Goal: Task Accomplishment & Management: Manage account settings

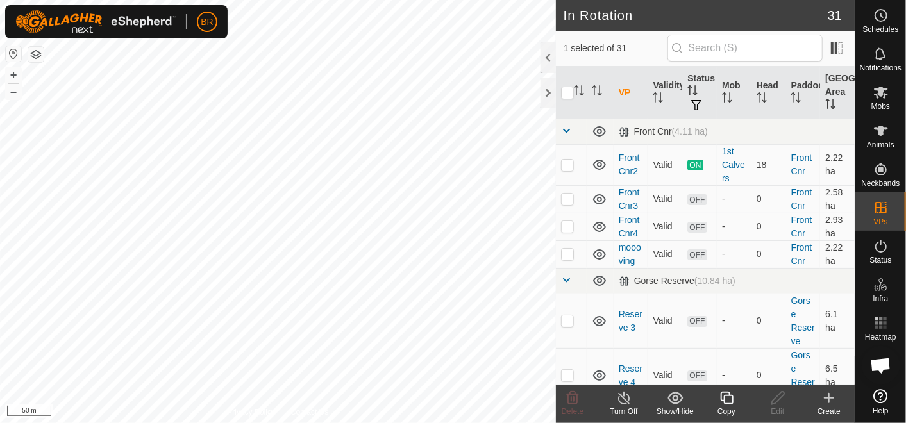
click at [726, 406] on div "Copy" at bounding box center [726, 412] width 51 height 12
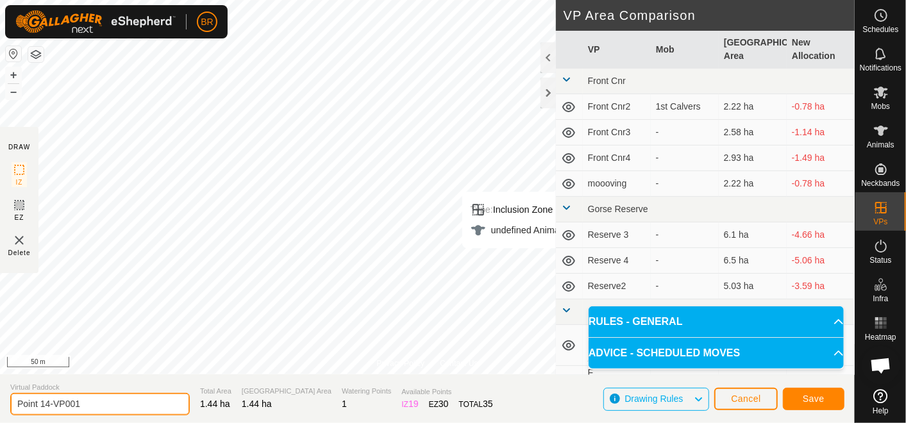
drag, startPoint x: 99, startPoint y: 397, endPoint x: 53, endPoint y: 398, distance: 46.2
click at [53, 398] on input "Point 14-VP001" at bounding box center [99, 404] width 179 height 22
type input "Point 14-backfence"
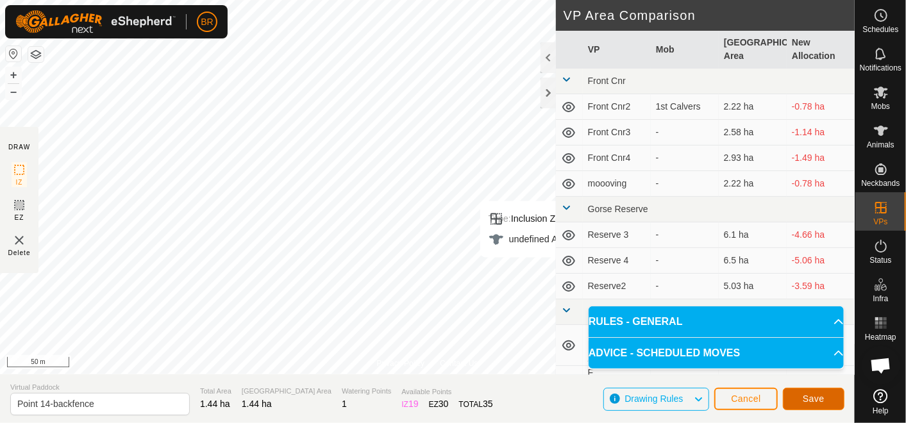
click at [815, 392] on button "Save" at bounding box center [814, 399] width 62 height 22
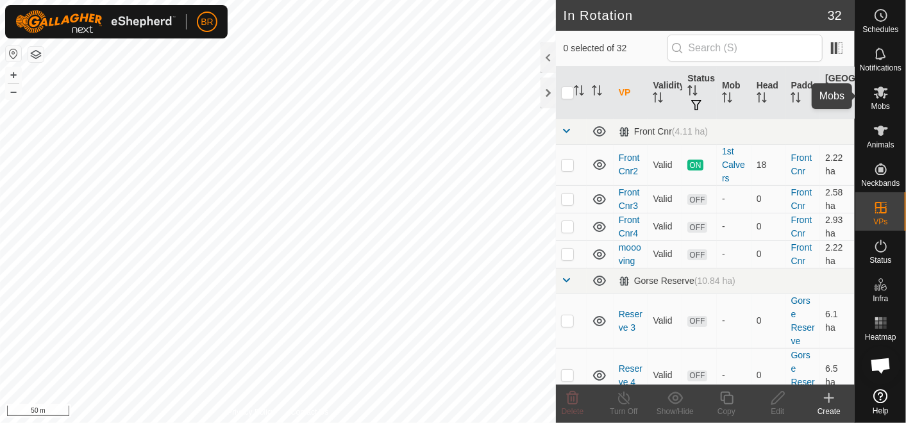
click at [876, 93] on icon at bounding box center [881, 93] width 14 height 12
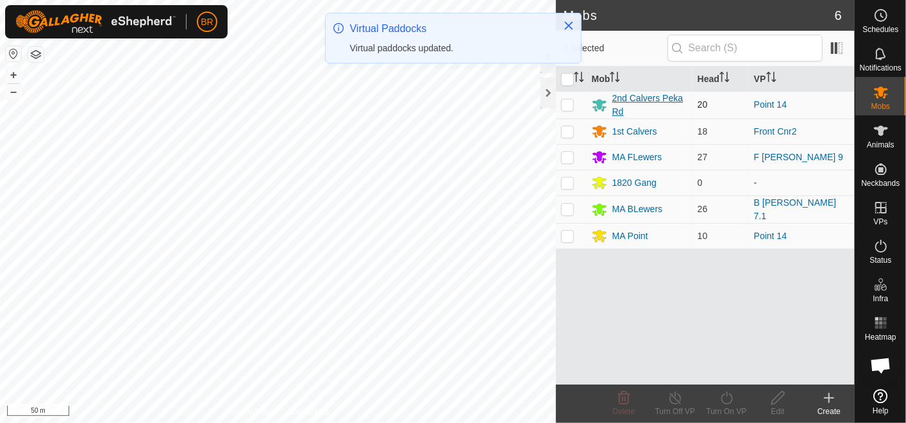
click at [622, 95] on div "2nd Calvers Peka Rd" at bounding box center [649, 105] width 75 height 27
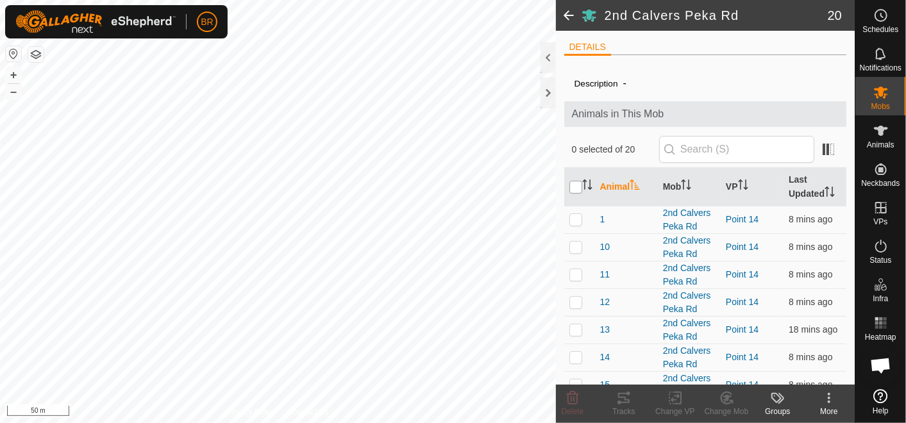
click at [576, 187] on input "checkbox" at bounding box center [575, 187] width 13 height 13
checkbox input "true"
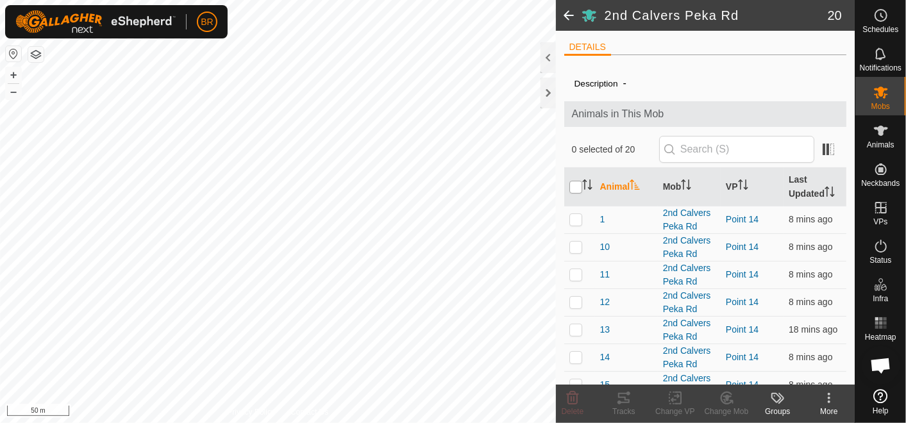
checkbox input "true"
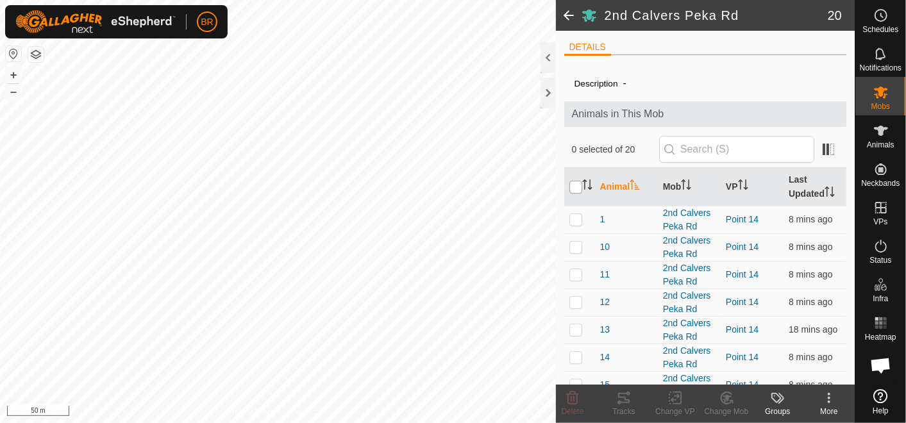
checkbox input "true"
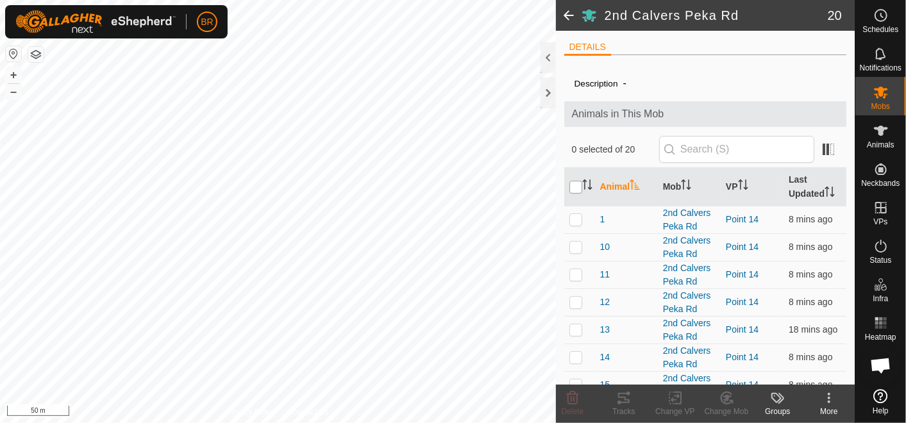
checkbox input "true"
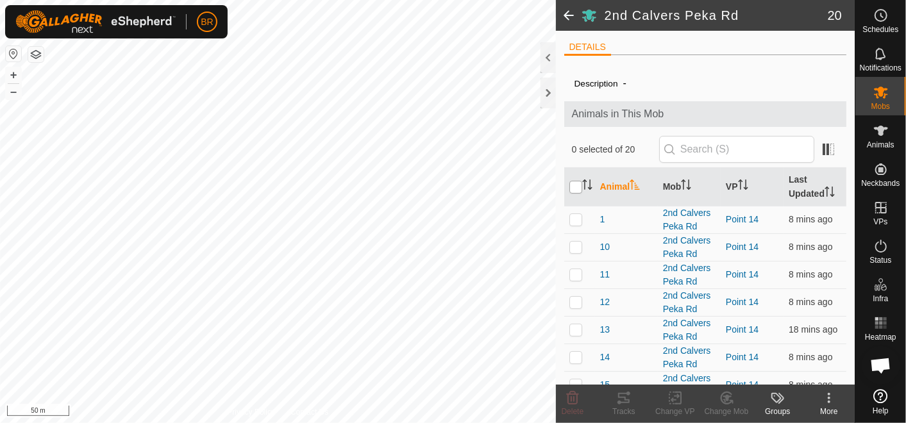
checkbox input "true"
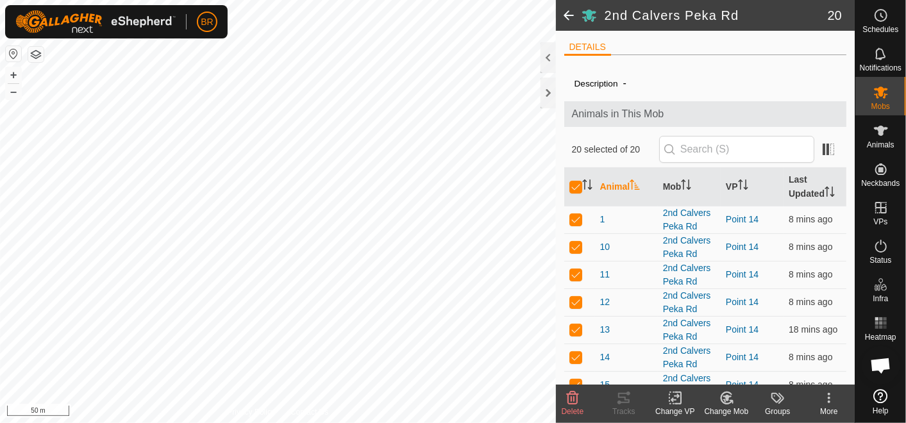
click at [679, 403] on icon at bounding box center [675, 397] width 16 height 15
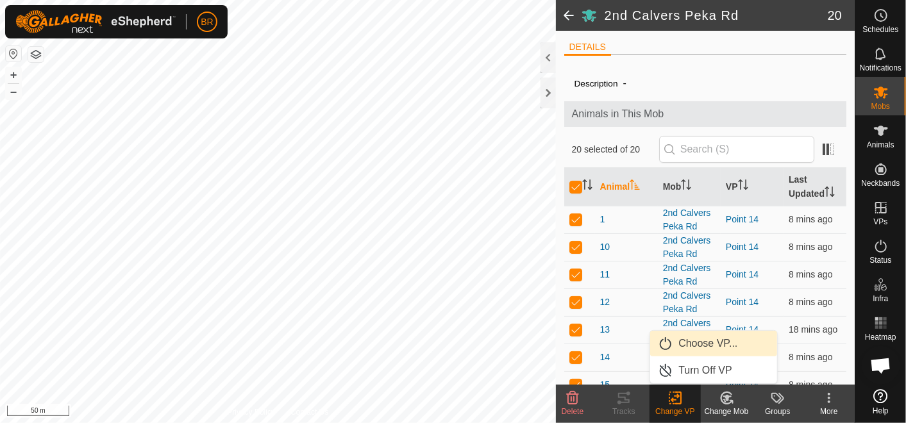
click at [689, 342] on link "Choose VP..." at bounding box center [713, 344] width 127 height 26
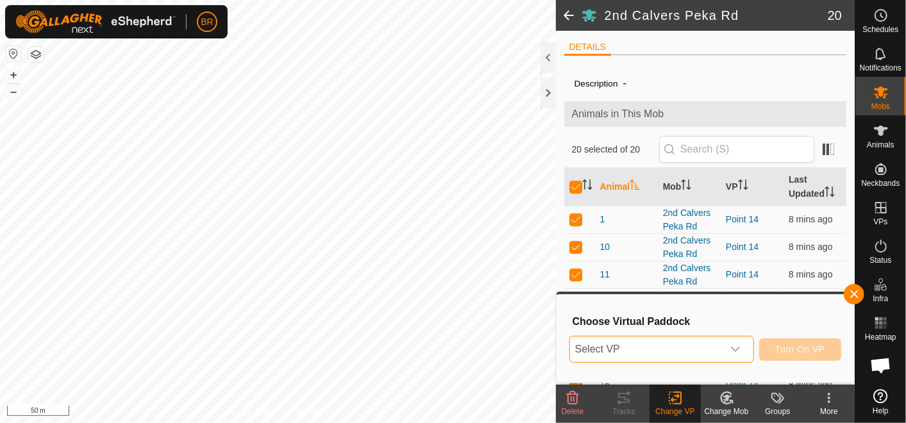
click at [681, 345] on span "Select VP" at bounding box center [646, 350] width 153 height 26
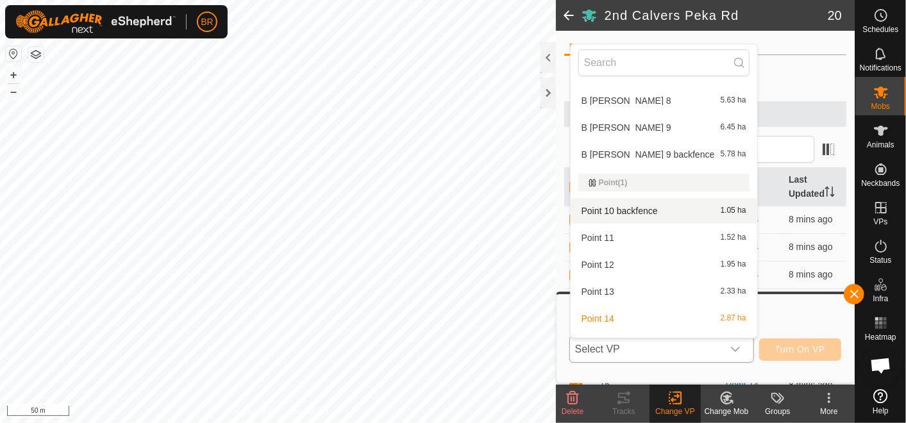
scroll to position [641, 0]
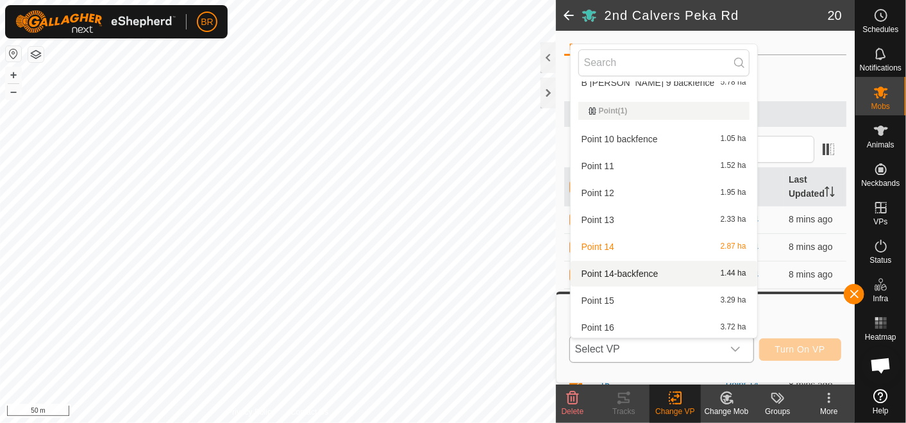
click at [642, 271] on li "Point 14-backfence 1.44 ha" at bounding box center [664, 274] width 187 height 26
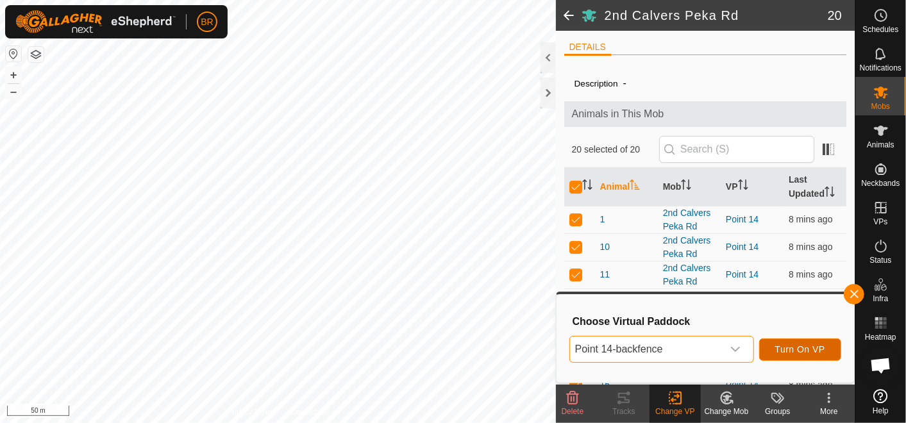
click at [787, 347] on span "Turn On VP" at bounding box center [800, 349] width 50 height 10
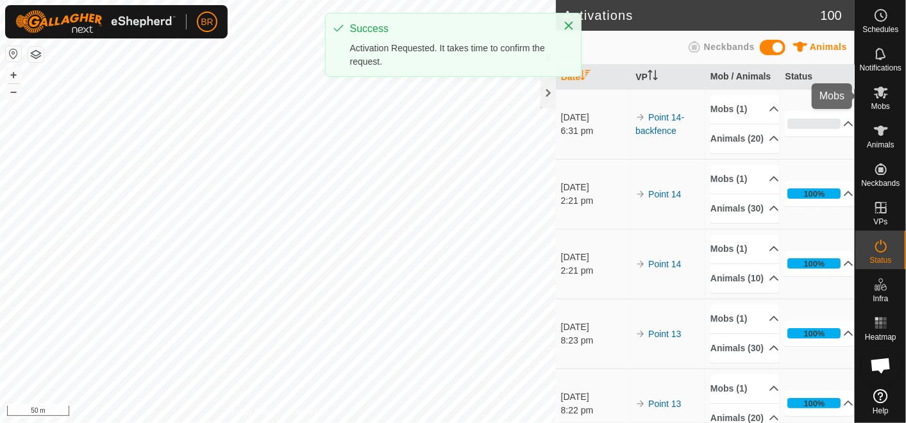
click at [867, 90] on div "Mobs" at bounding box center [880, 96] width 51 height 38
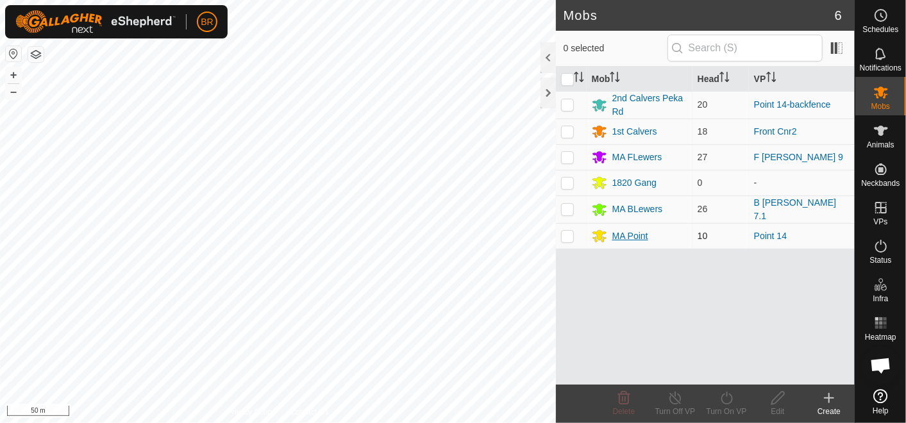
click at [628, 230] on div "MA Point" at bounding box center [630, 236] width 36 height 13
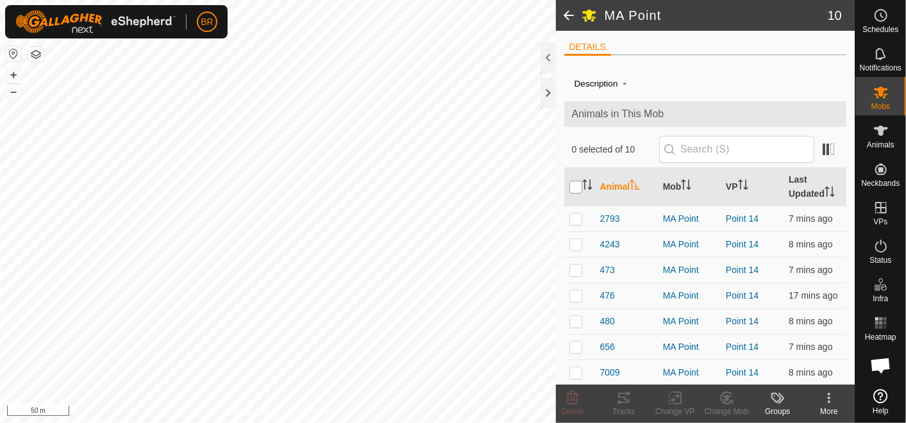
click at [571, 185] on input "checkbox" at bounding box center [575, 187] width 13 height 13
checkbox input "true"
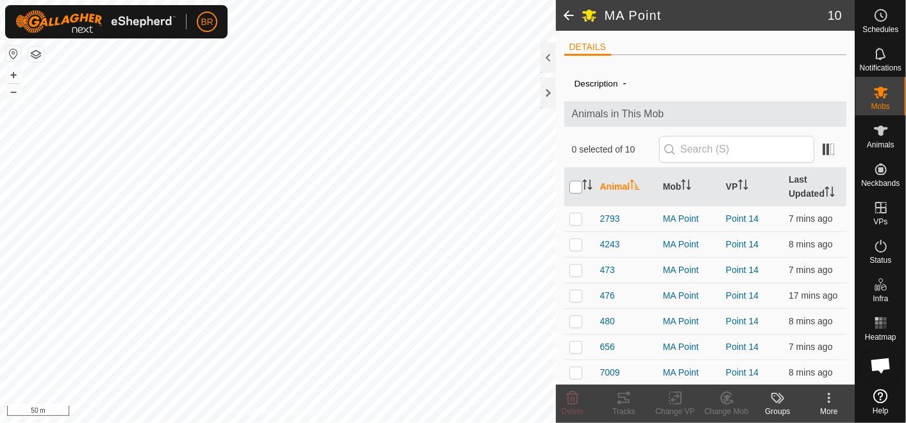
checkbox input "true"
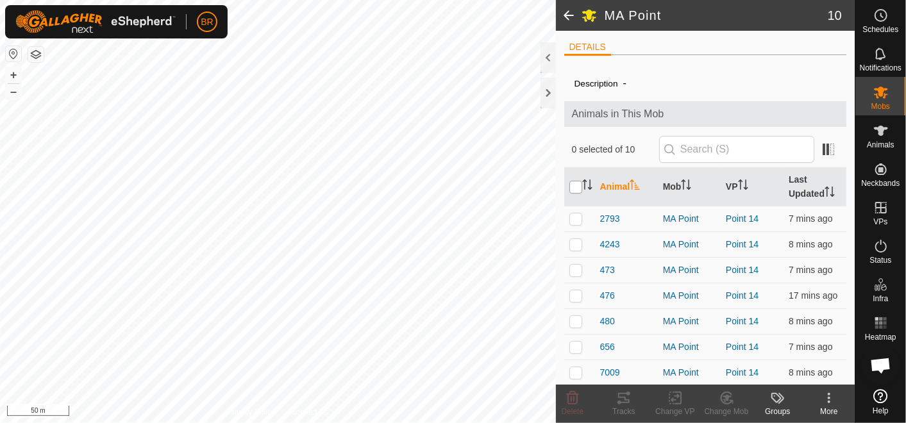
checkbox input "true"
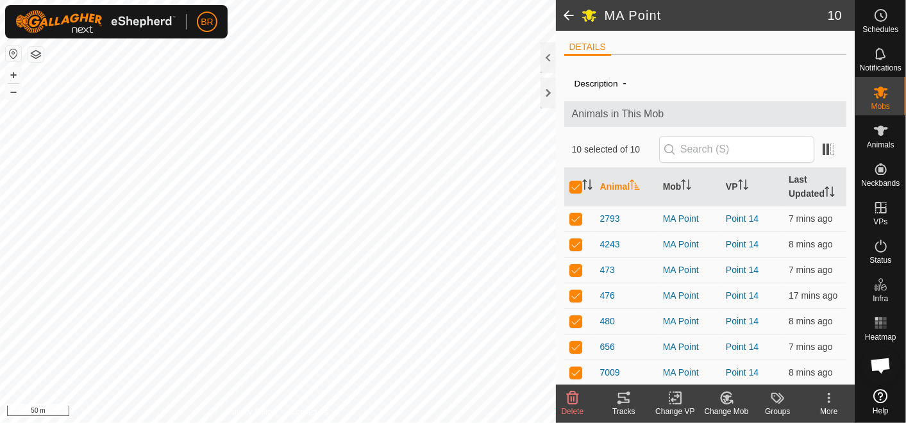
click at [667, 404] on icon at bounding box center [675, 397] width 16 height 15
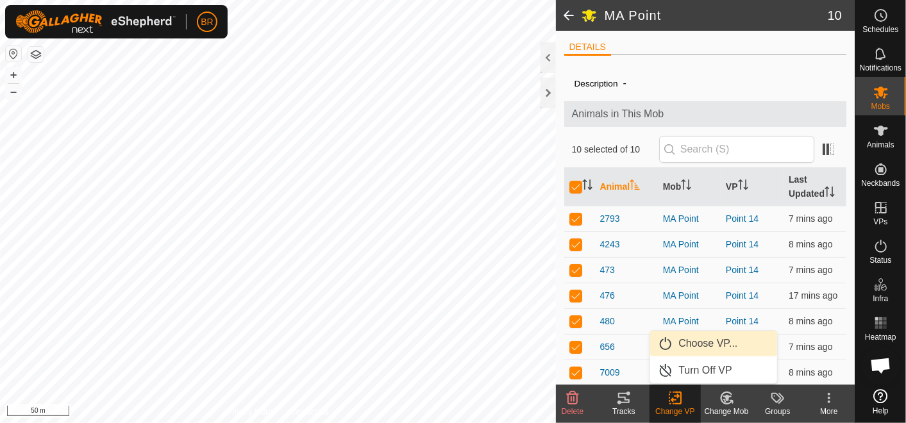
click at [701, 344] on link "Choose VP..." at bounding box center [713, 344] width 127 height 26
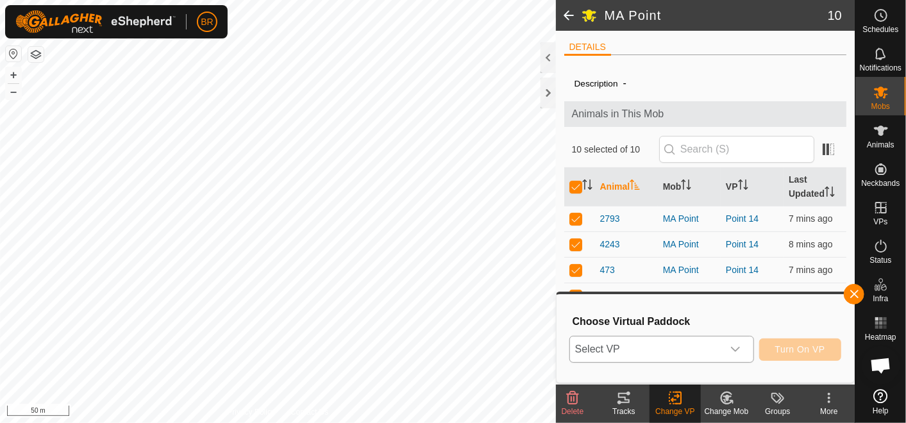
click at [685, 344] on span "Select VP" at bounding box center [646, 350] width 153 height 26
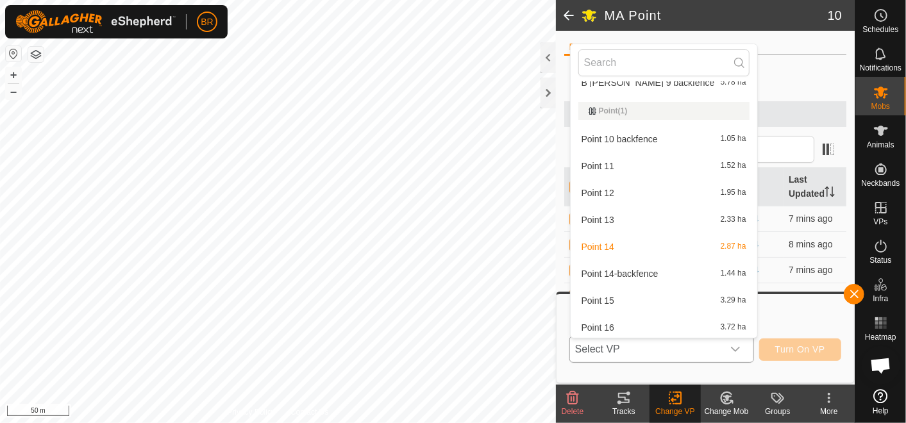
scroll to position [712, 0]
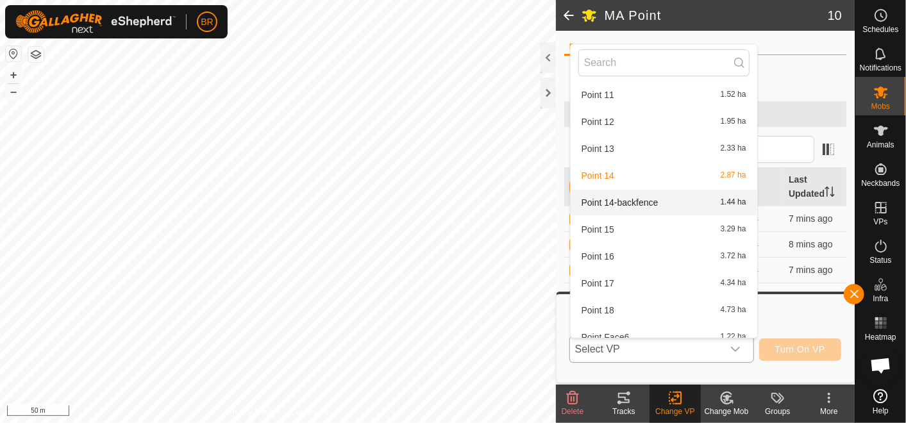
click at [633, 197] on li "Point 14-backfence 1.44 ha" at bounding box center [664, 203] width 187 height 26
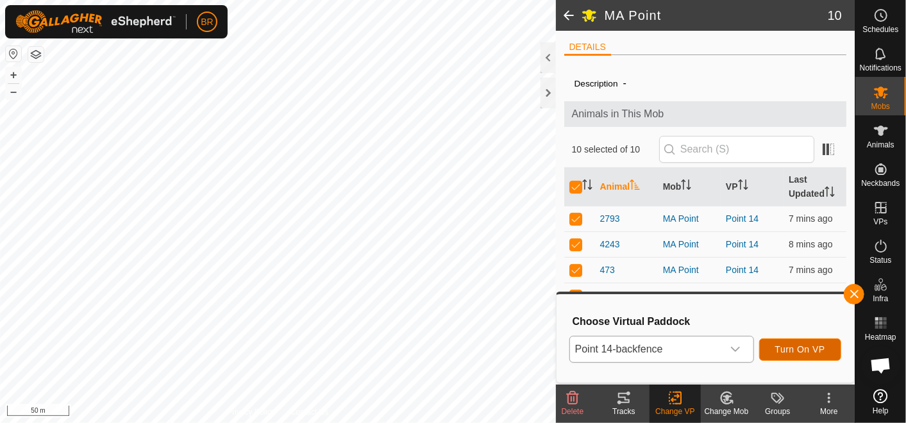
click at [797, 345] on span "Turn On VP" at bounding box center [800, 349] width 50 height 10
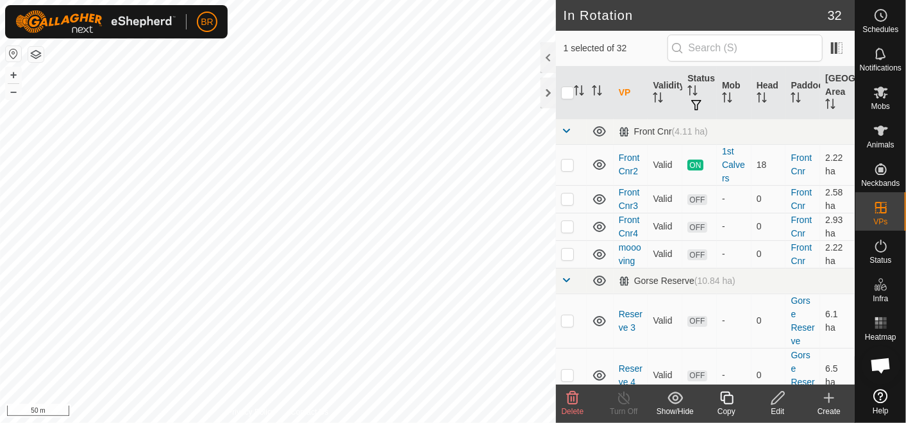
click at [568, 390] on icon at bounding box center [572, 397] width 15 height 15
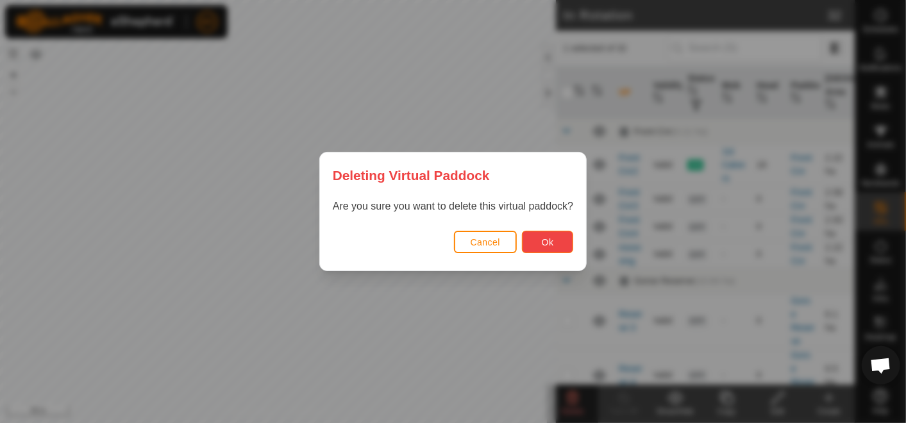
click at [537, 239] on button "Ok" at bounding box center [547, 242] width 51 height 22
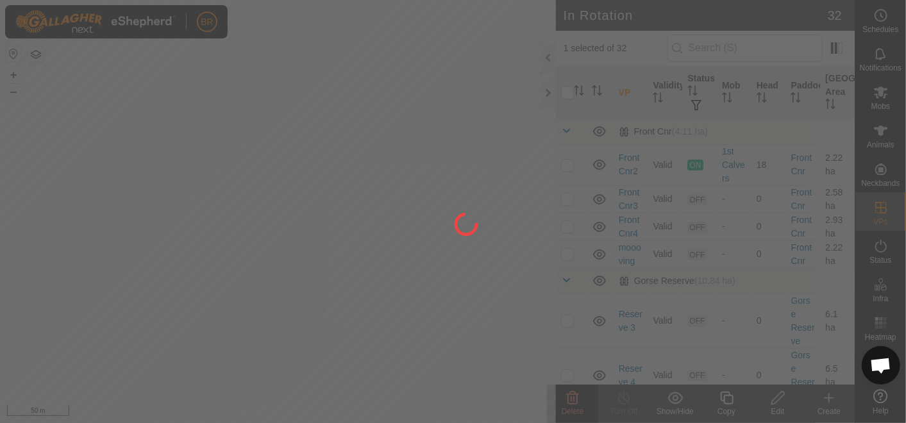
checkbox input "false"
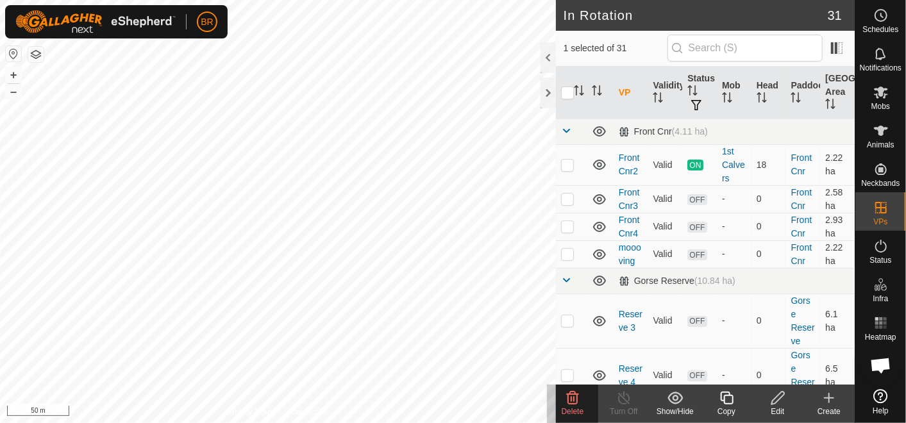
click at [569, 397] on icon at bounding box center [572, 397] width 15 height 15
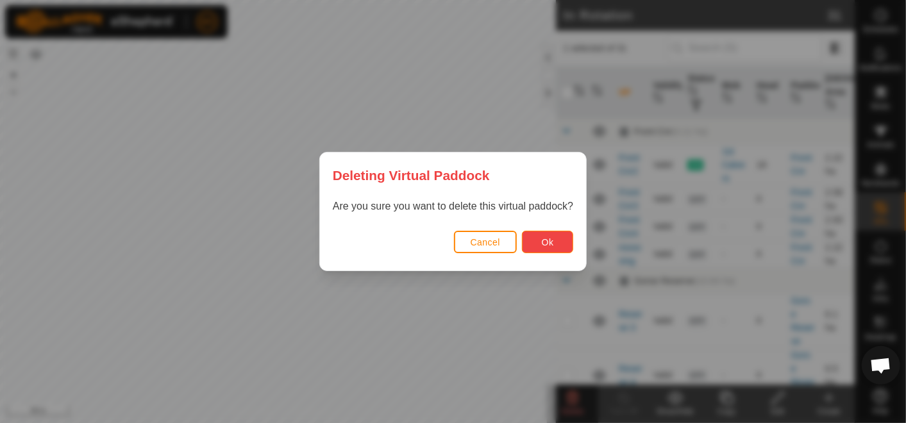
click at [544, 242] on span "Ok" at bounding box center [548, 242] width 12 height 10
checkbox input "false"
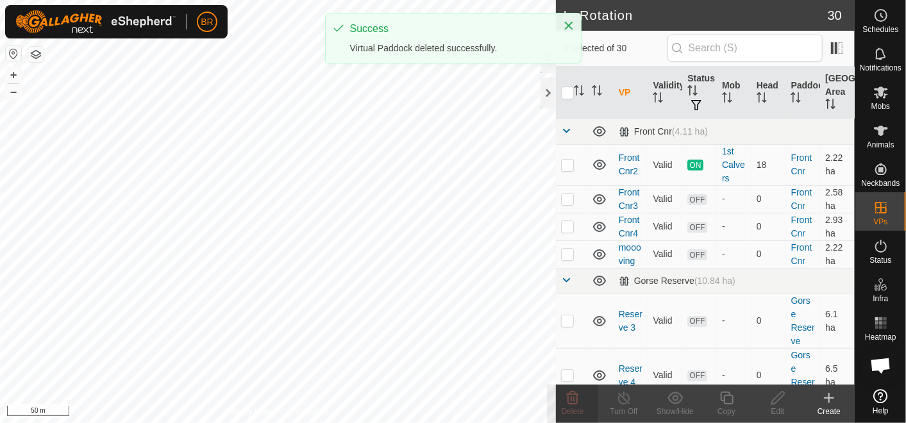
checkbox input "true"
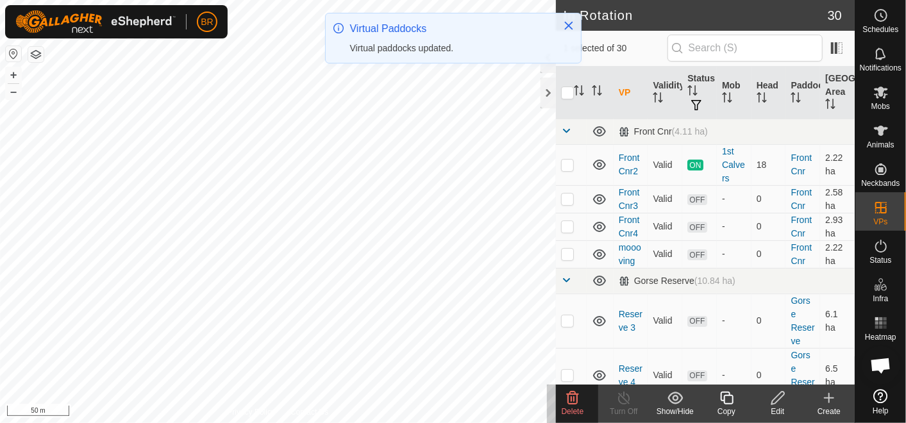
click at [567, 403] on icon at bounding box center [572, 397] width 15 height 15
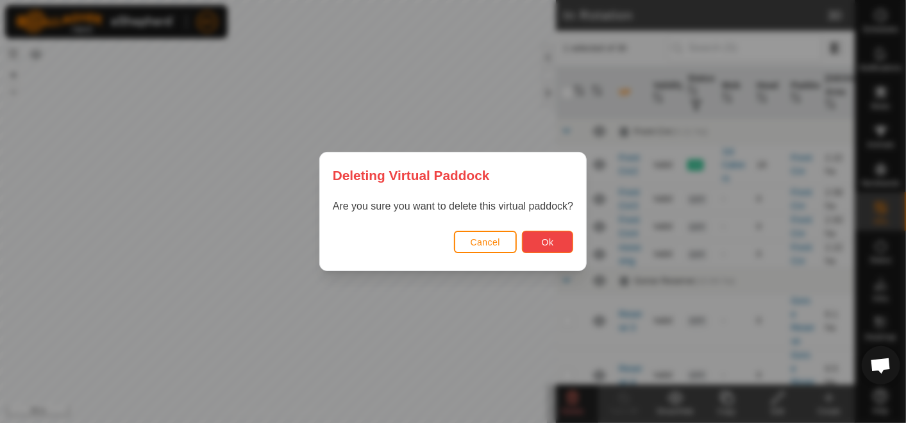
click at [551, 232] on button "Ok" at bounding box center [547, 242] width 51 height 22
checkbox input "false"
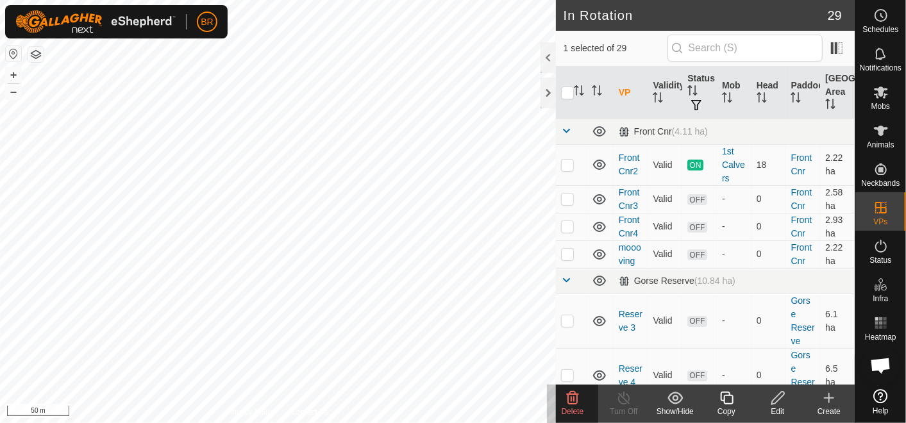
click at [571, 401] on icon at bounding box center [573, 398] width 12 height 13
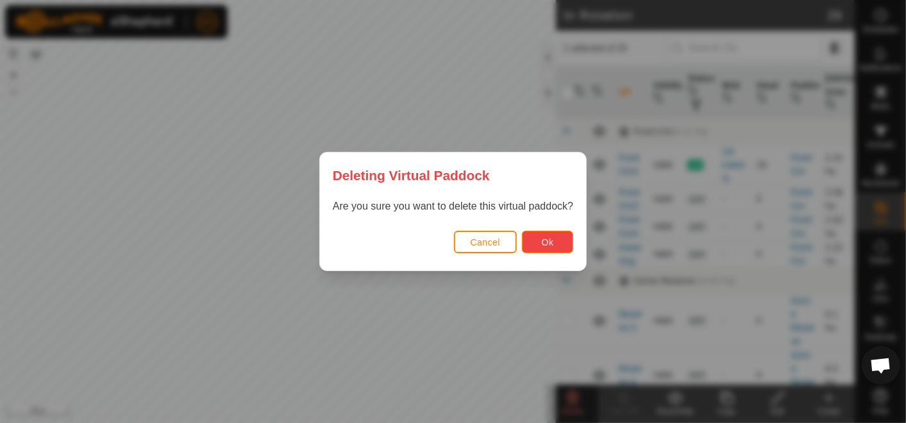
click at [540, 237] on button "Ok" at bounding box center [547, 242] width 51 height 22
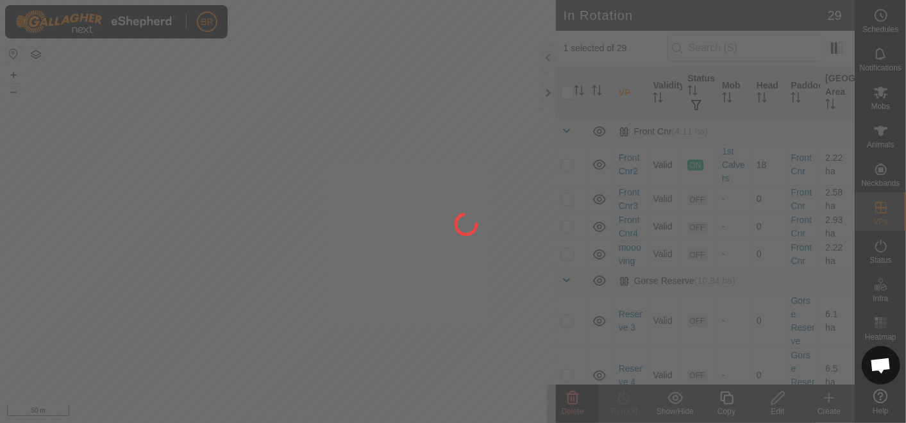
checkbox input "false"
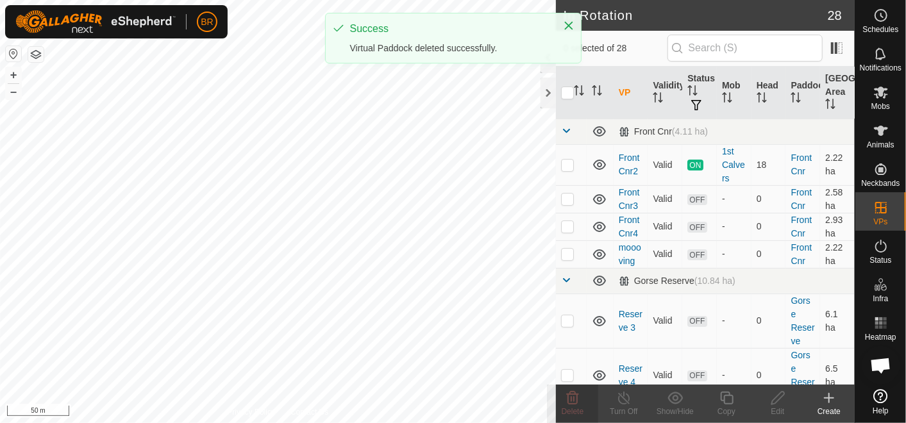
checkbox input "true"
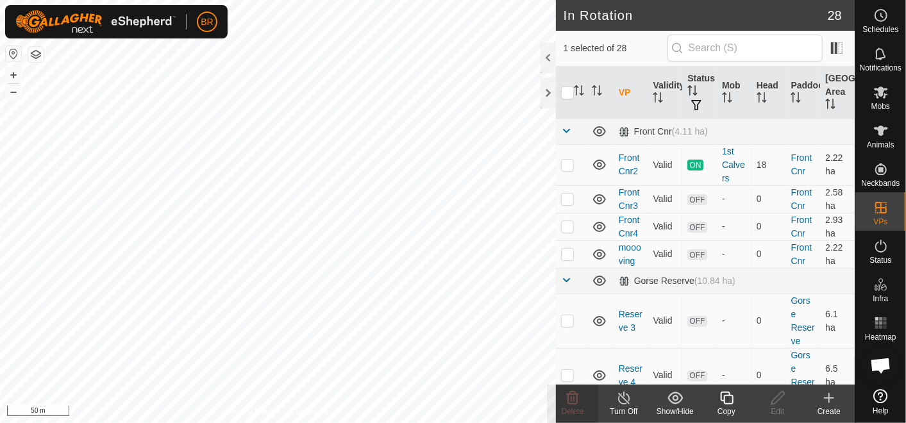
click at [726, 402] on icon at bounding box center [727, 397] width 16 height 15
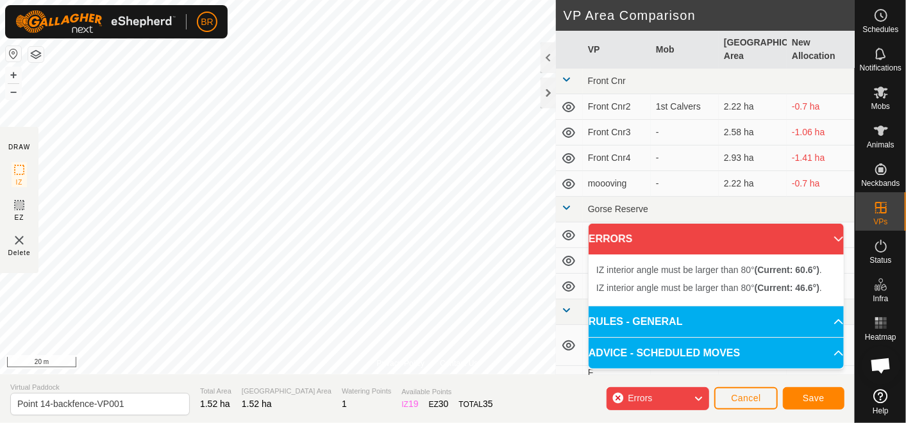
click at [101, 0] on html "BR Schedules Notifications Mobs Animals Neckbands VPs Status Infra Heatmap Help…" at bounding box center [453, 211] width 906 height 423
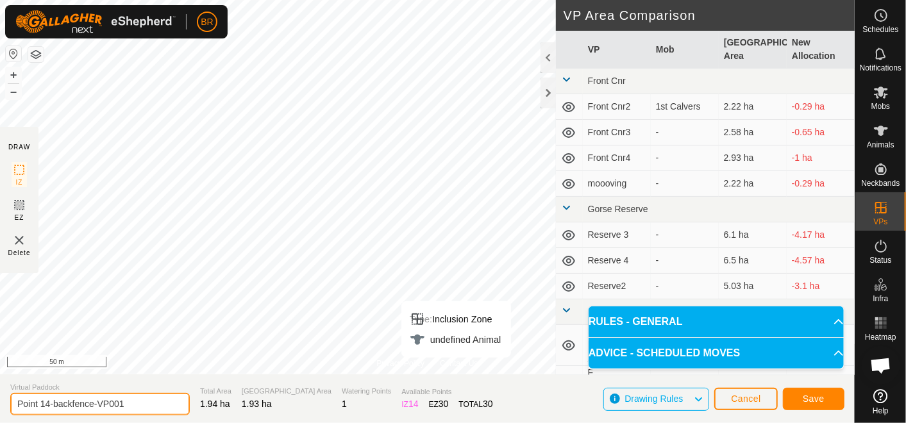
drag, startPoint x: 126, startPoint y: 403, endPoint x: 45, endPoint y: 402, distance: 81.4
click at [45, 402] on input "Point 14-backfence-VP001" at bounding box center [99, 404] width 179 height 22
type input "Point 15"
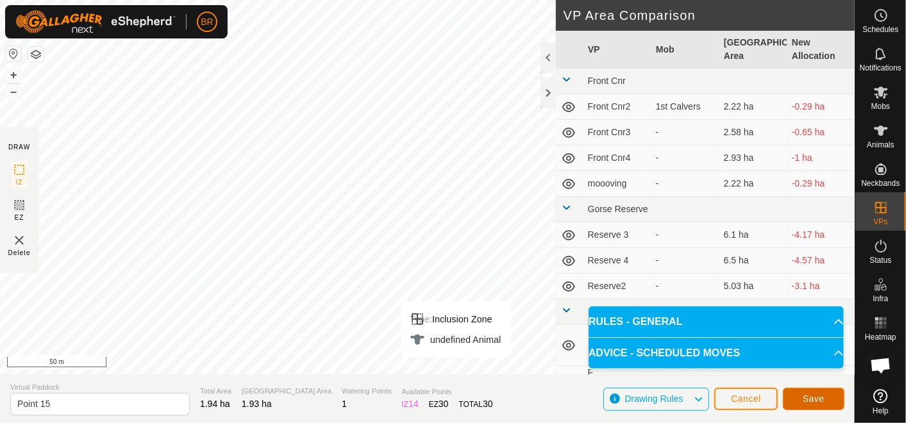
click at [813, 394] on span "Save" at bounding box center [814, 399] width 22 height 10
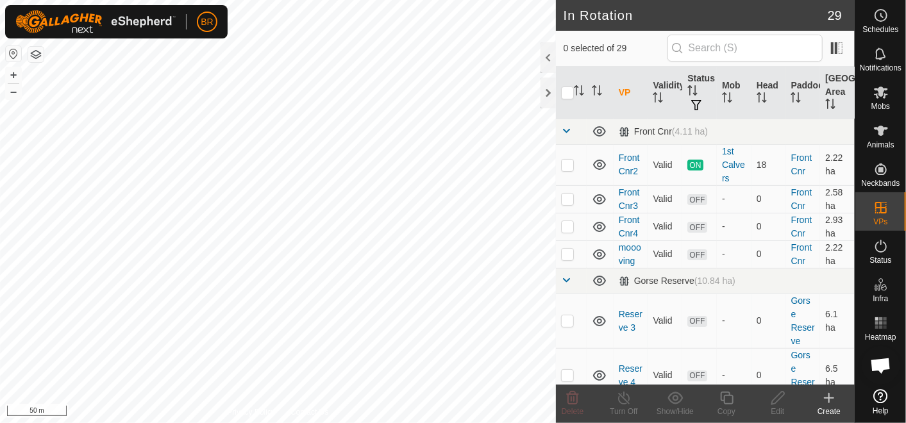
checkbox input "true"
click at [729, 403] on icon at bounding box center [726, 398] width 13 height 13
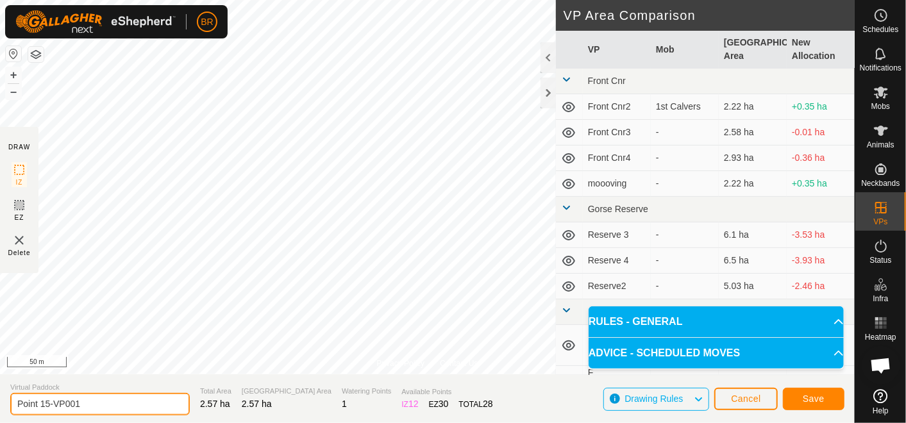
drag, startPoint x: 91, startPoint y: 405, endPoint x: 45, endPoint y: 392, distance: 47.9
click at [45, 393] on input "Point 15-VP001" at bounding box center [99, 404] width 179 height 22
type input "Point 16"
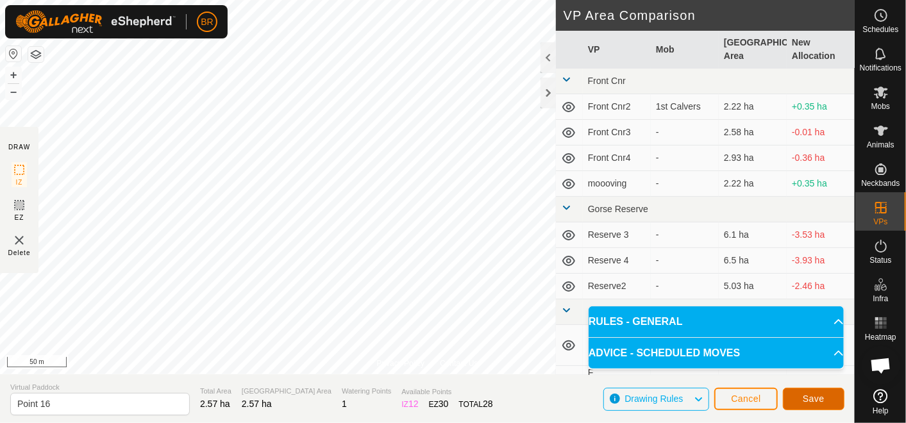
click at [803, 394] on button "Save" at bounding box center [814, 399] width 62 height 22
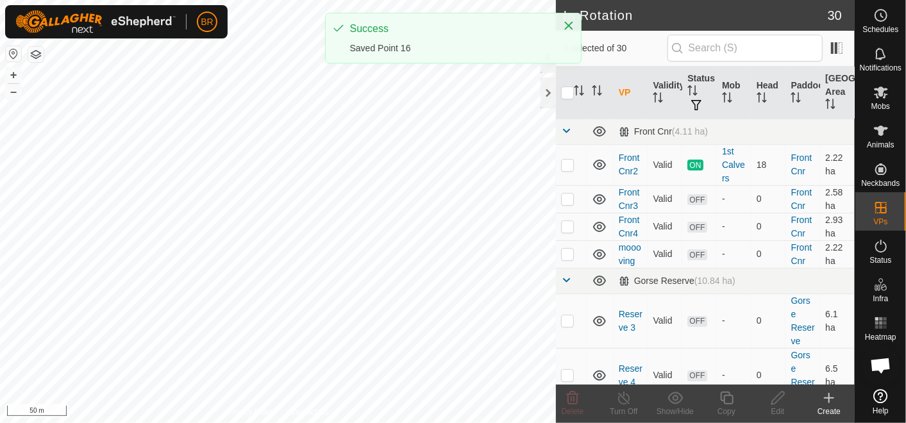
checkbox input "true"
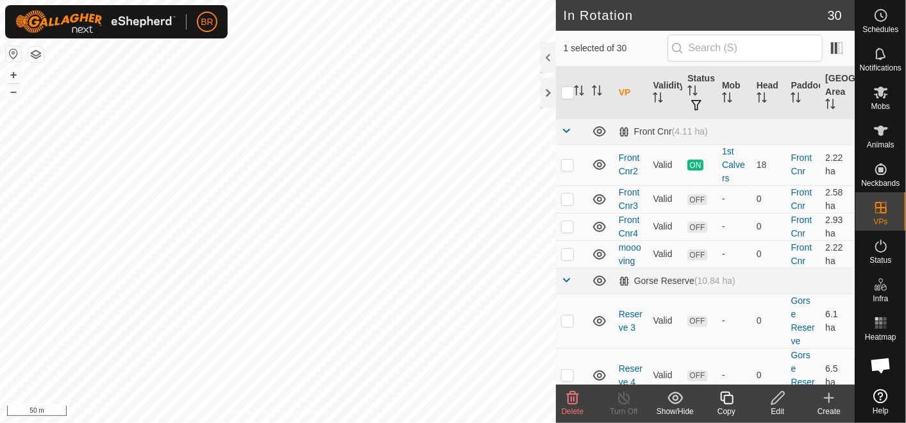
click at [726, 402] on icon at bounding box center [727, 397] width 16 height 15
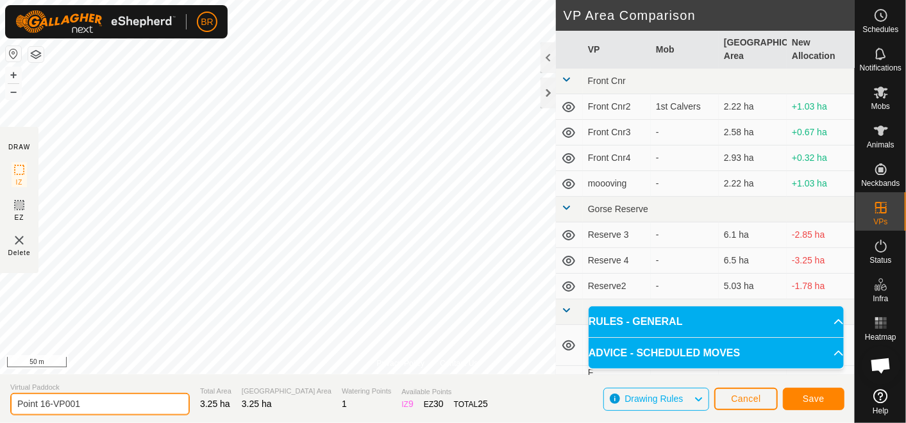
drag, startPoint x: 87, startPoint y: 405, endPoint x: 44, endPoint y: 403, distance: 43.0
click at [44, 403] on input "Point 16-VP001" at bounding box center [99, 404] width 179 height 22
type input "Point 17"
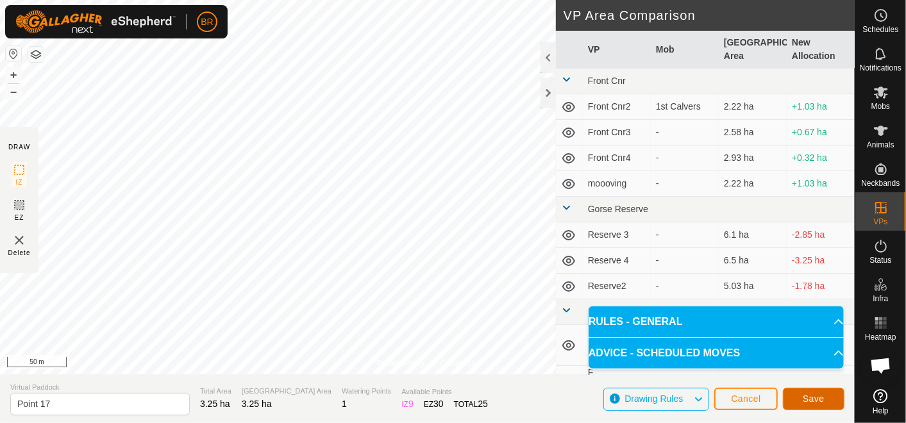
click at [809, 397] on span "Save" at bounding box center [814, 399] width 22 height 10
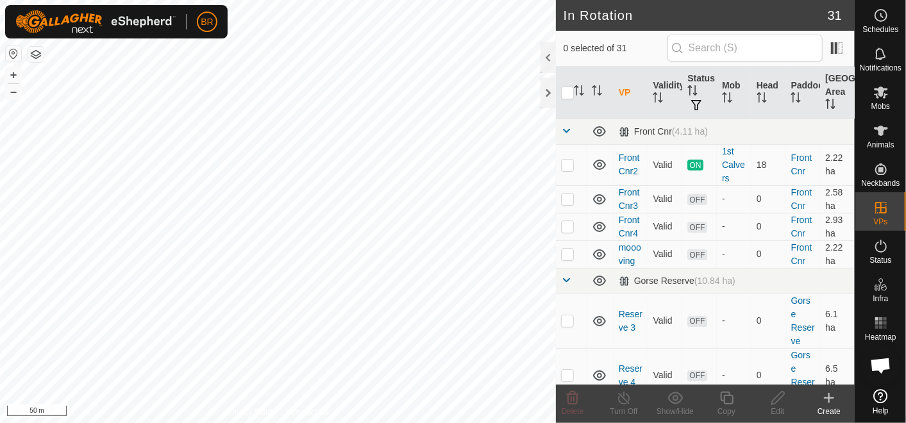
checkbox input "true"
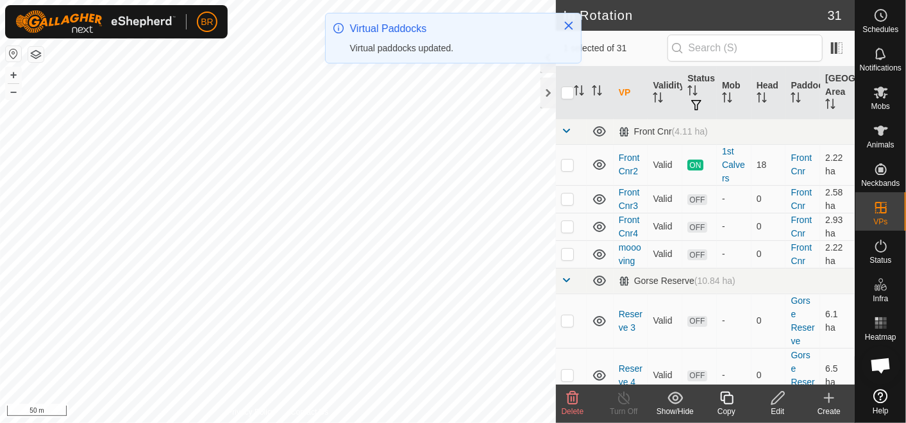
click at [731, 401] on icon at bounding box center [727, 397] width 16 height 15
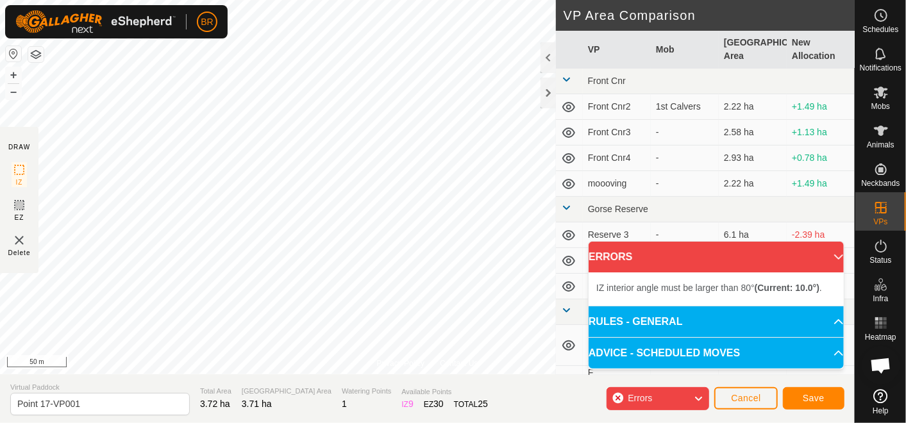
click at [196, 375] on div "Privacy Policy Contact Us Status: OFF Type: Inclusion Zone + – ⇧ i 50 m DRAW IZ…" at bounding box center [427, 211] width 855 height 423
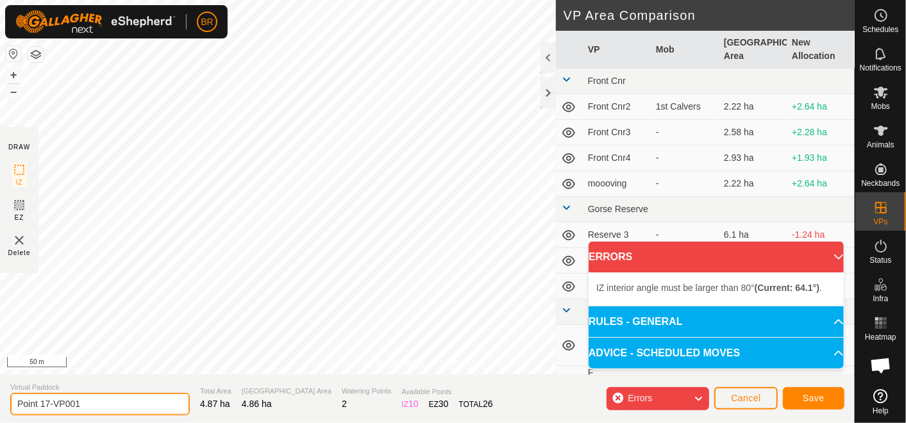
drag, startPoint x: 104, startPoint y: 405, endPoint x: 47, endPoint y: 405, distance: 57.1
click at [47, 405] on input "Point 17-VP001" at bounding box center [99, 404] width 179 height 22
type input "Point 18"
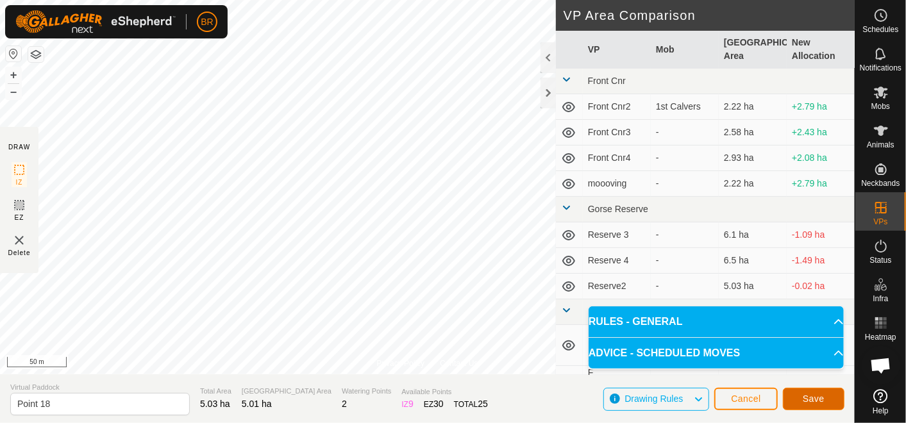
click at [822, 394] on span "Save" at bounding box center [814, 399] width 22 height 10
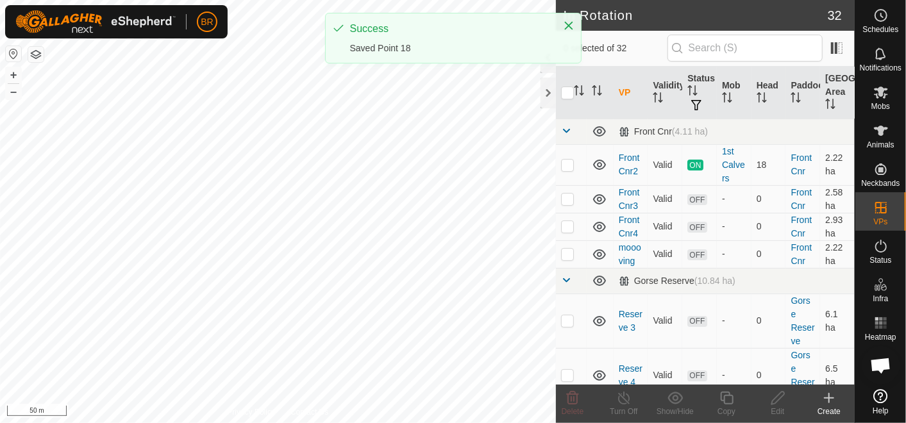
checkbox input "true"
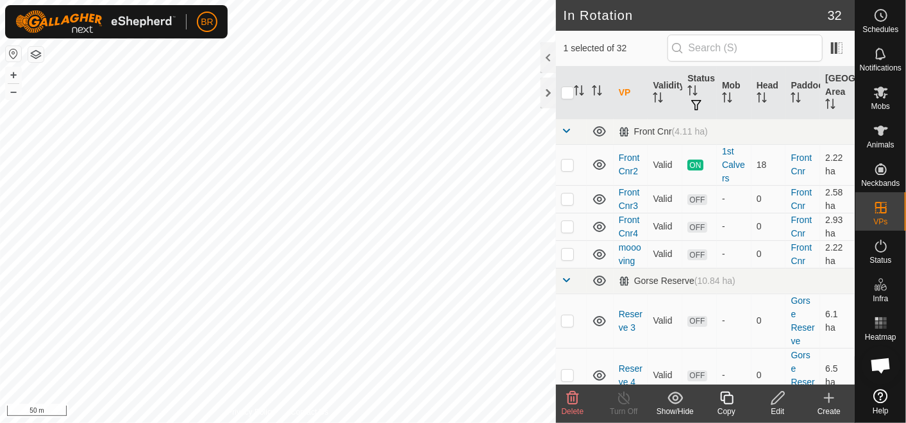
click at [722, 403] on icon at bounding box center [727, 397] width 16 height 15
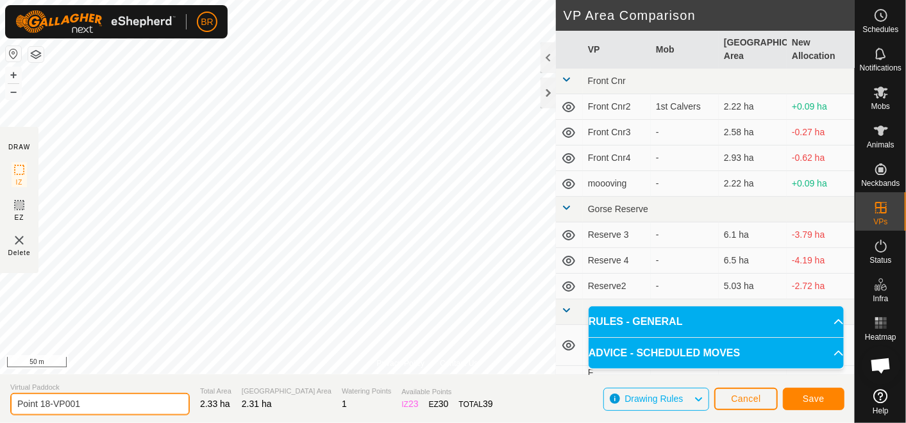
drag, startPoint x: 95, startPoint y: 403, endPoint x: 50, endPoint y: 396, distance: 45.5
click at [50, 396] on input "Point 18-VP001" at bounding box center [99, 404] width 179 height 22
type input "Point 18 backfence"
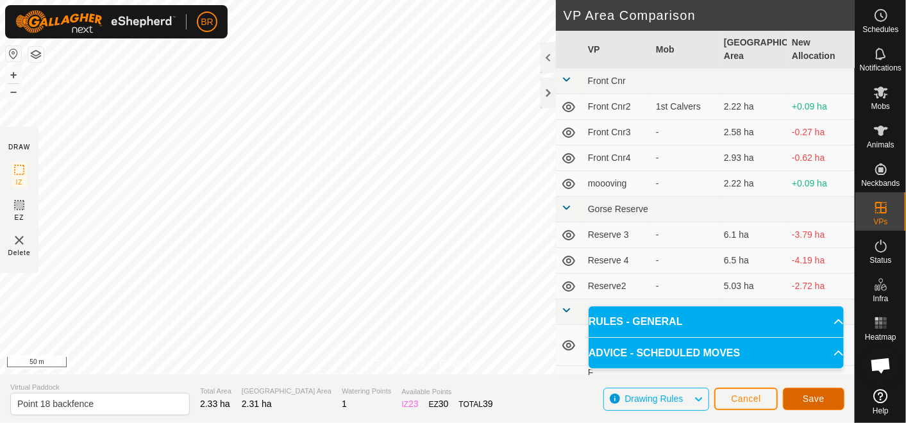
click at [806, 389] on button "Save" at bounding box center [814, 399] width 62 height 22
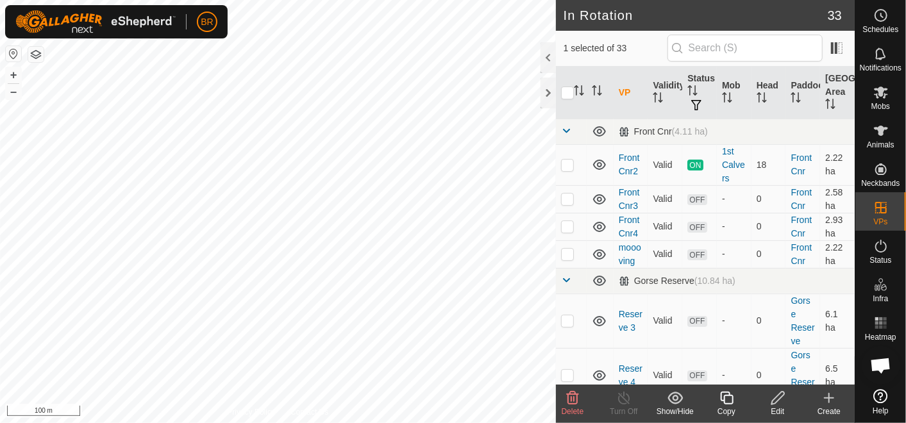
checkbox input "false"
checkbox input "true"
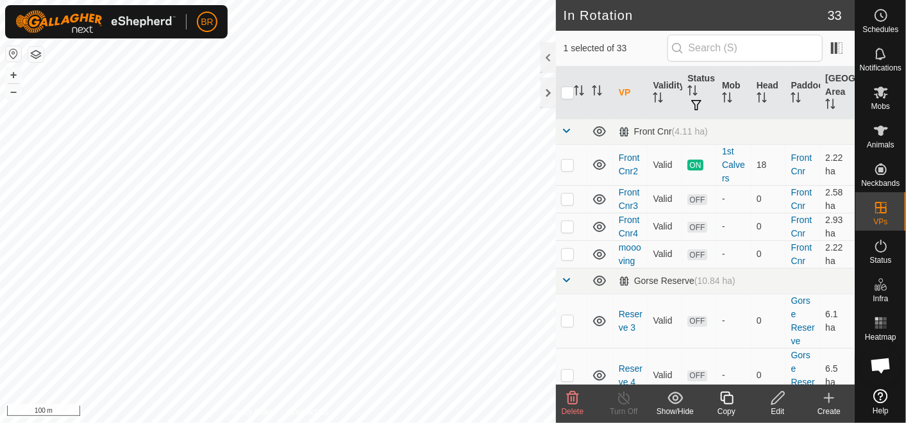
checkbox input "false"
click at [578, 398] on icon at bounding box center [572, 397] width 15 height 15
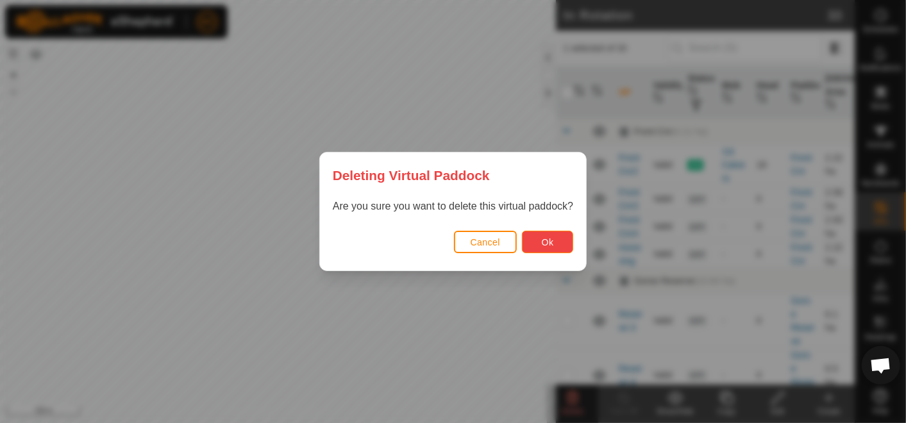
click at [539, 240] on button "Ok" at bounding box center [547, 242] width 51 height 22
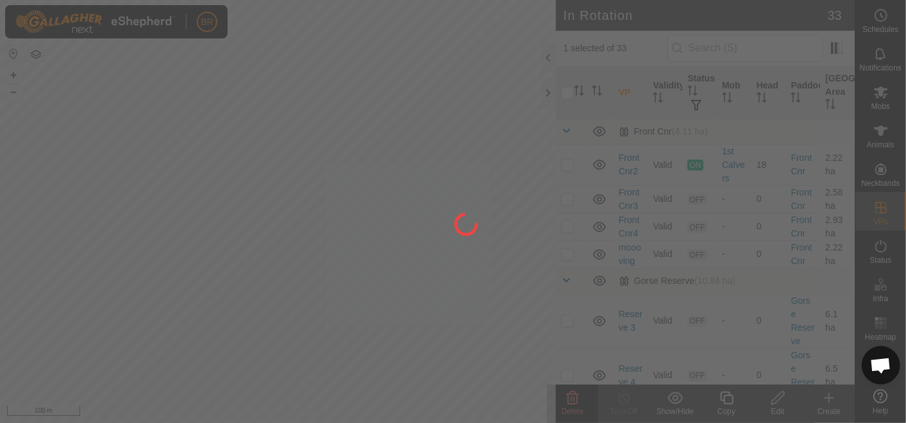
checkbox input "false"
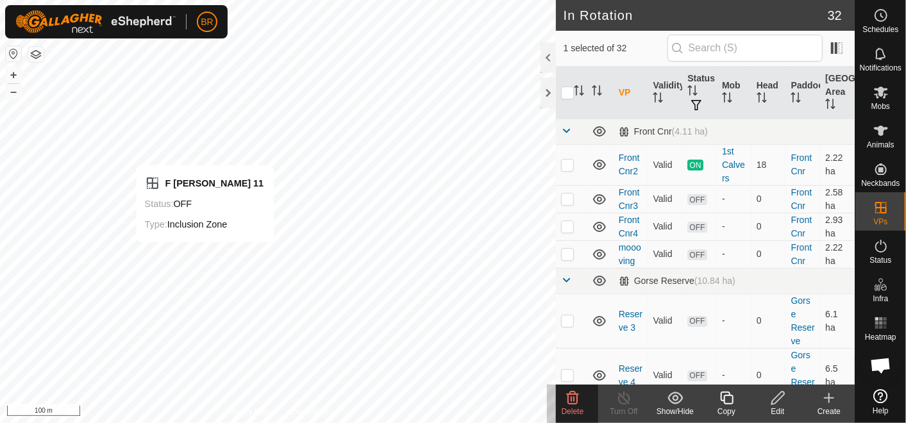
checkbox input "true"
click at [881, 101] on es-mob-svg-icon at bounding box center [880, 92] width 23 height 21
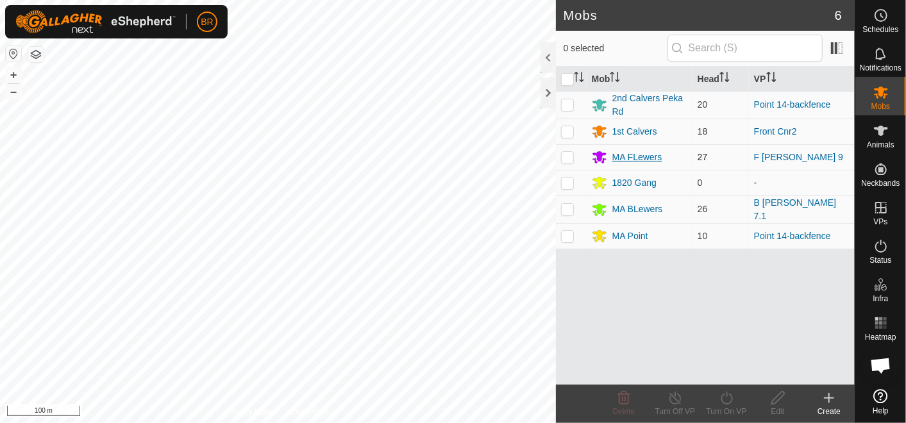
click at [642, 153] on div "MA FLewers" at bounding box center [637, 157] width 50 height 13
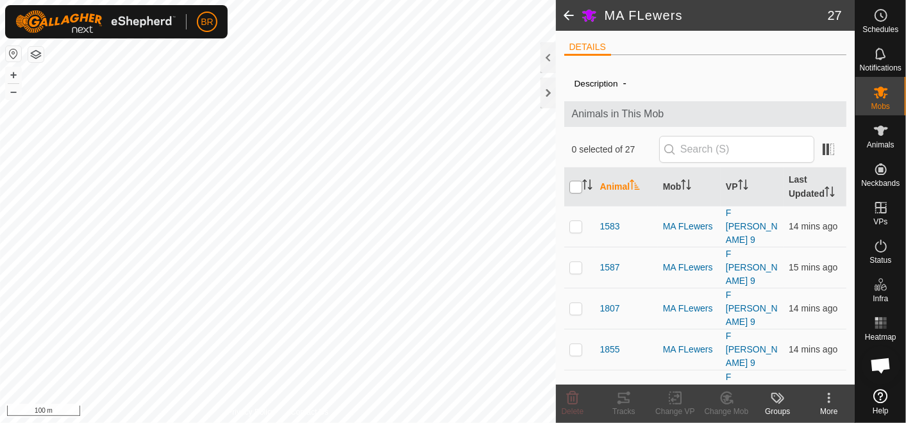
click at [578, 189] on input "checkbox" at bounding box center [575, 187] width 13 height 13
checkbox input "true"
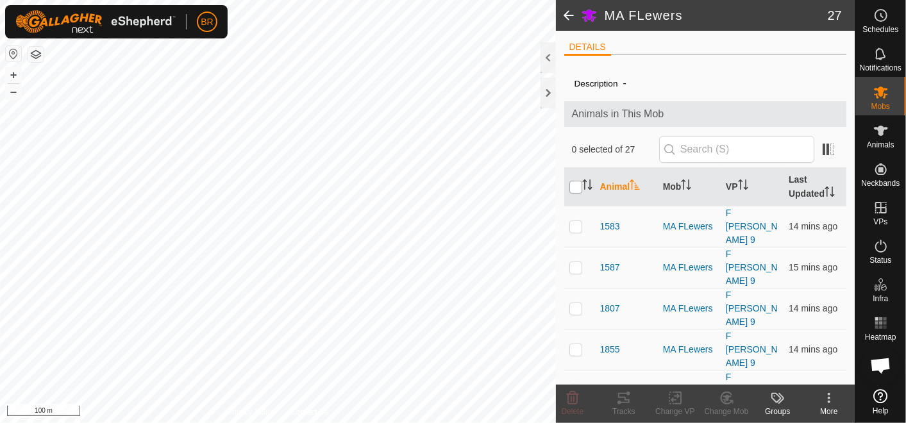
checkbox input "true"
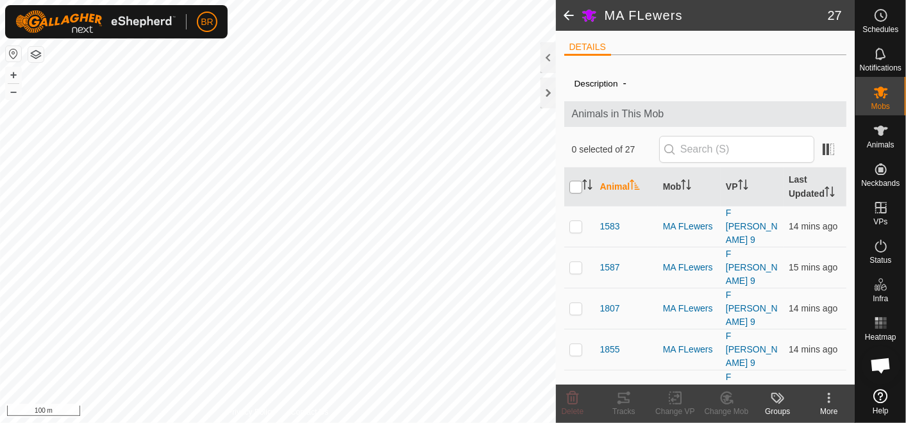
checkbox input "true"
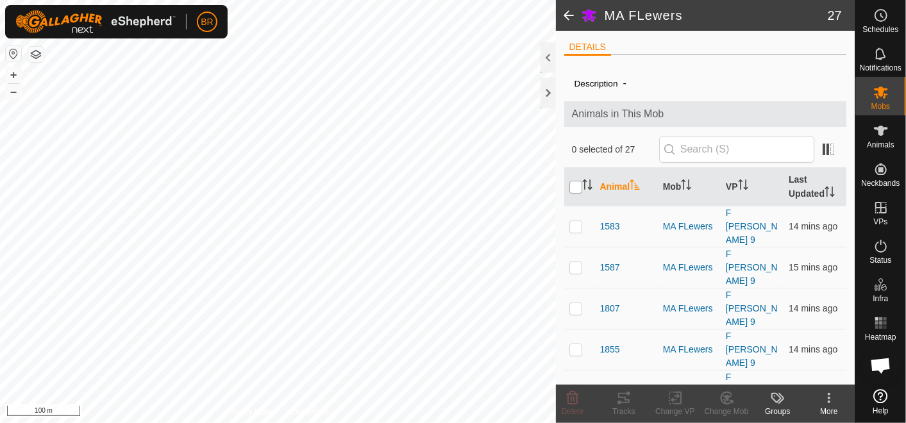
checkbox input "true"
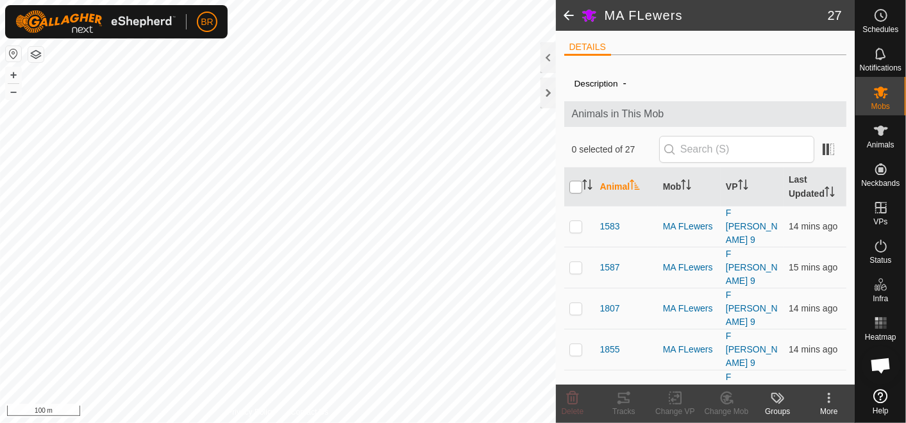
checkbox input "true"
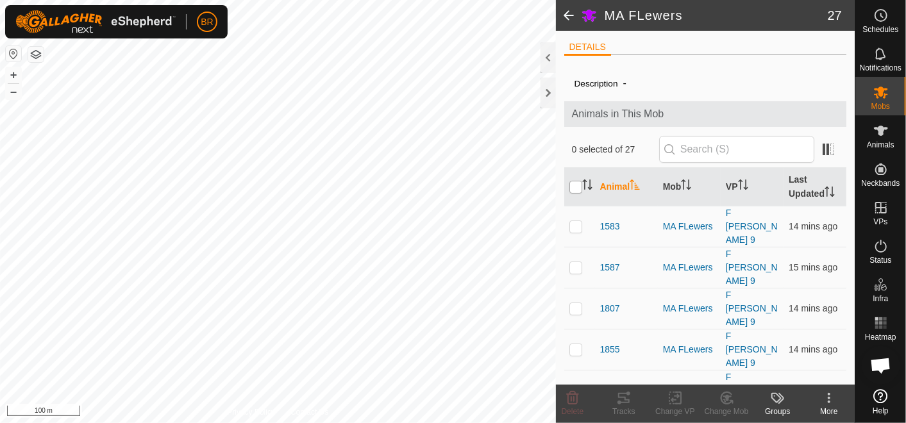
checkbox input "true"
click at [670, 405] on icon at bounding box center [675, 397] width 16 height 15
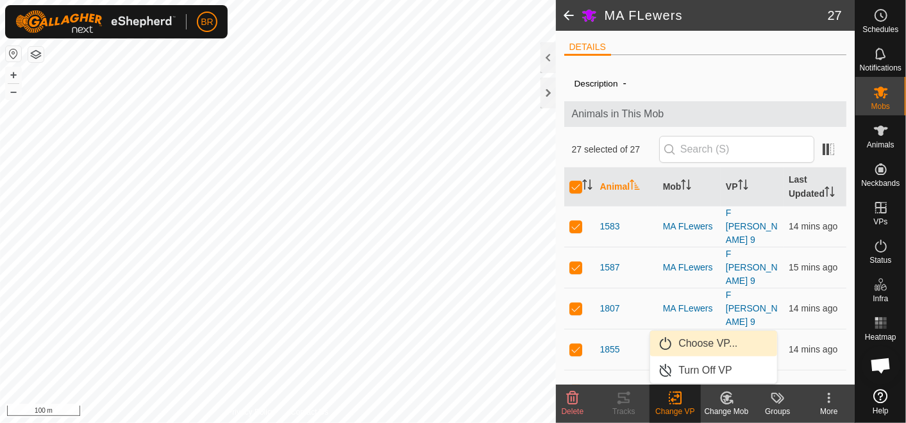
click at [694, 344] on link "Choose VP..." at bounding box center [713, 344] width 127 height 26
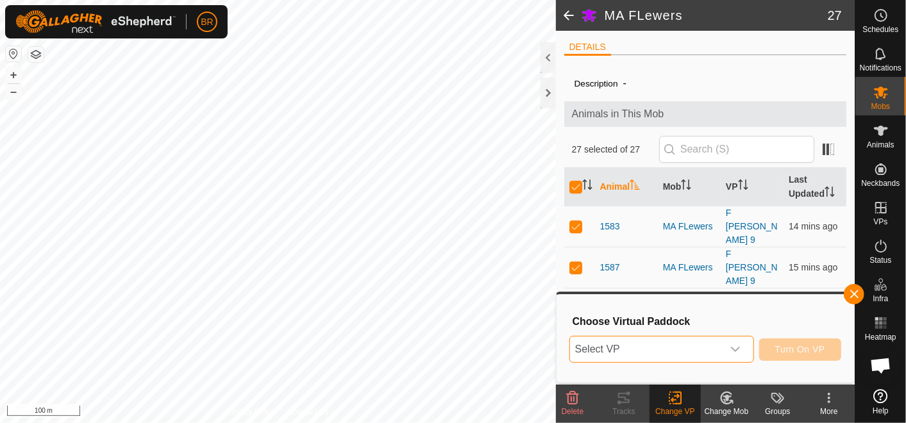
click at [710, 343] on span "Select VP" at bounding box center [646, 350] width 153 height 26
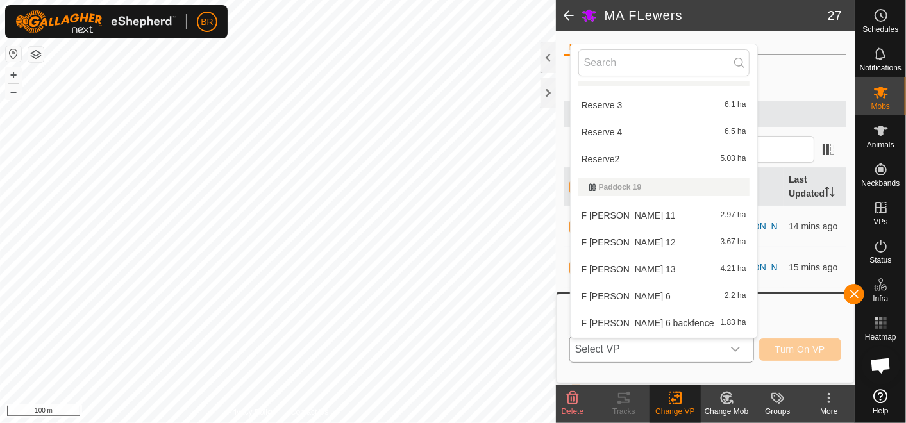
scroll to position [148, 0]
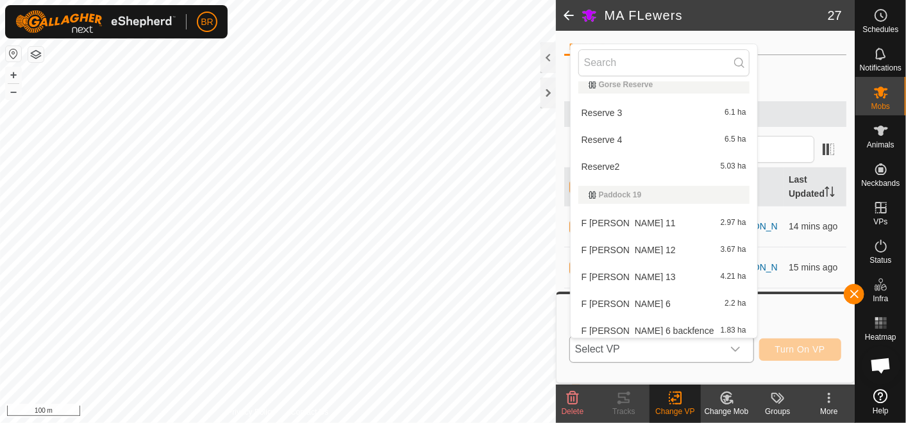
click at [625, 224] on li "F [PERSON_NAME] 11 2.97 ha" at bounding box center [664, 223] width 187 height 26
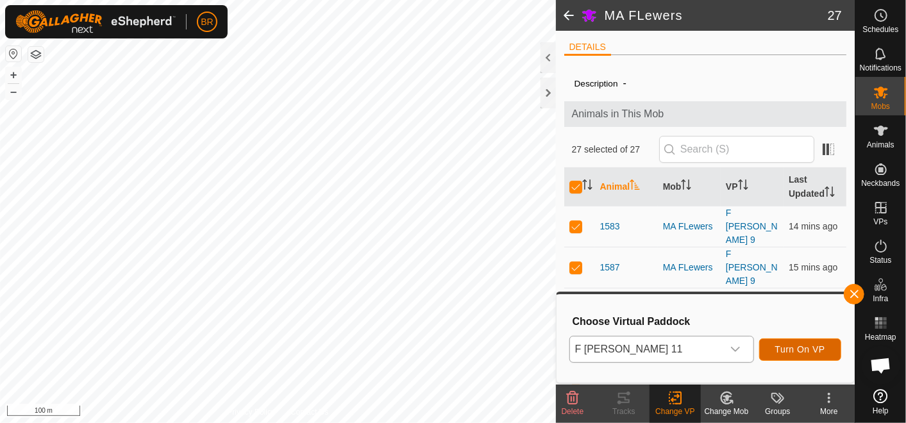
click at [808, 347] on span "Turn On VP" at bounding box center [800, 349] width 50 height 10
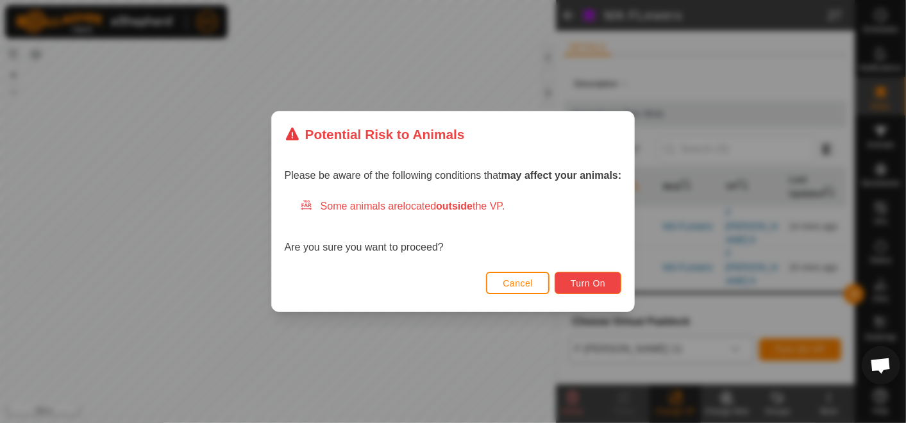
click at [590, 273] on button "Turn On" at bounding box center [588, 283] width 67 height 22
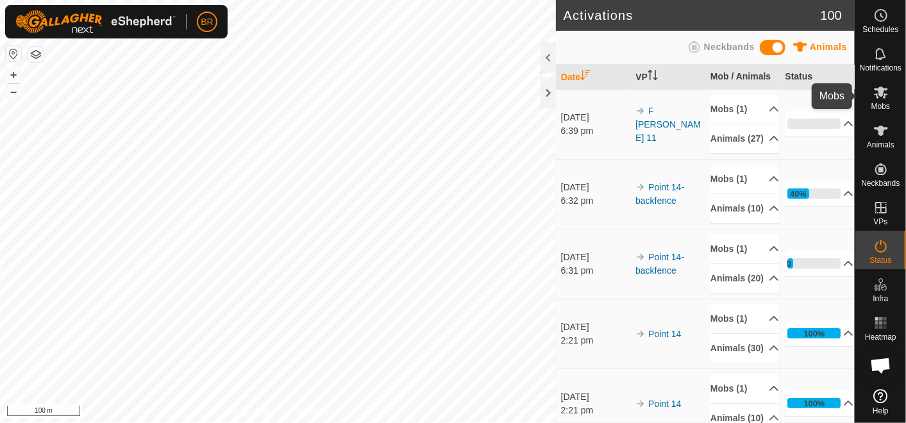
click at [876, 97] on icon at bounding box center [881, 93] width 14 height 12
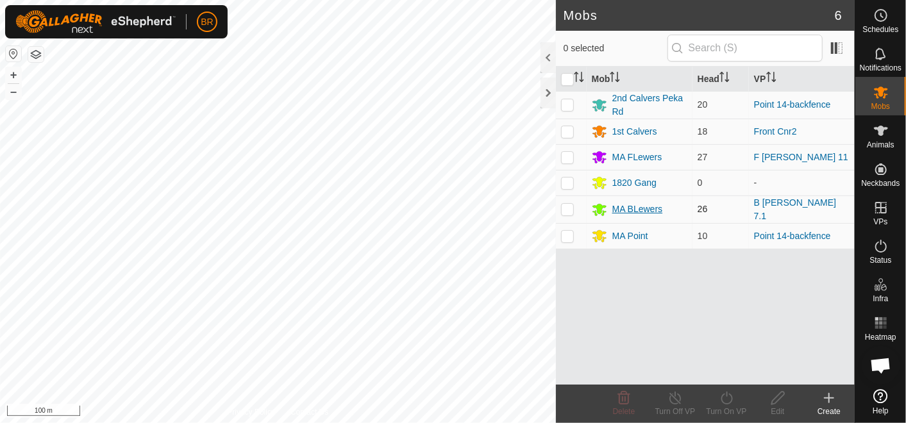
click at [650, 204] on div "MA BLewers" at bounding box center [637, 209] width 51 height 13
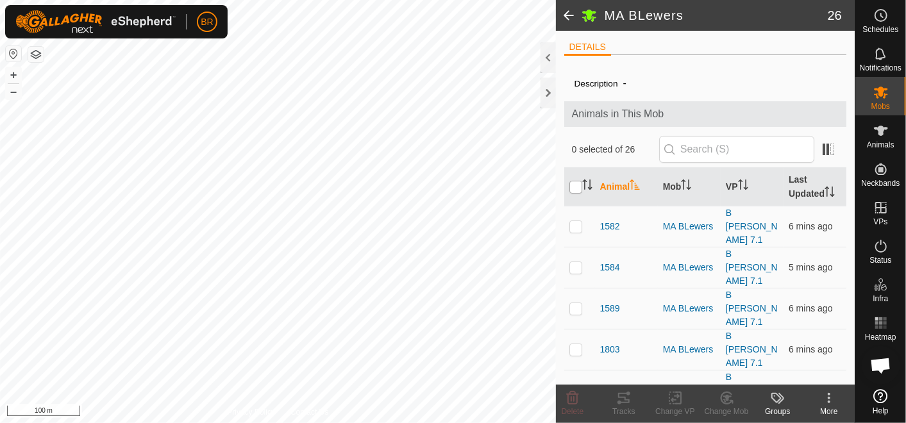
click at [571, 187] on input "checkbox" at bounding box center [575, 187] width 13 height 13
checkbox input "true"
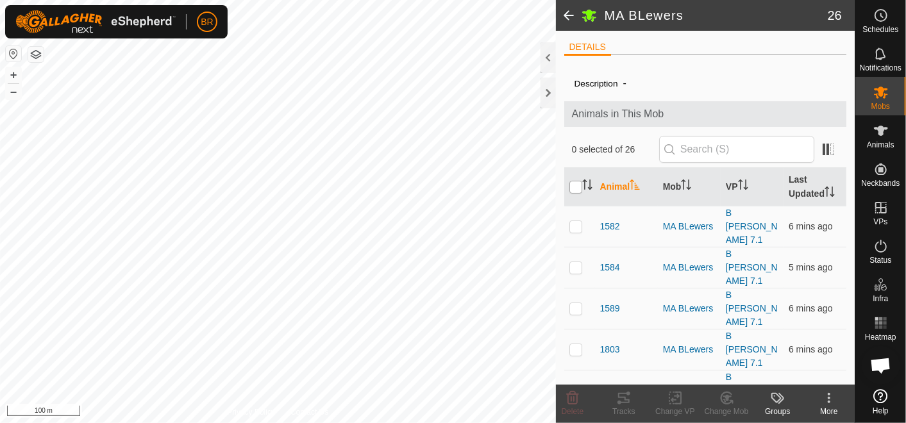
checkbox input "true"
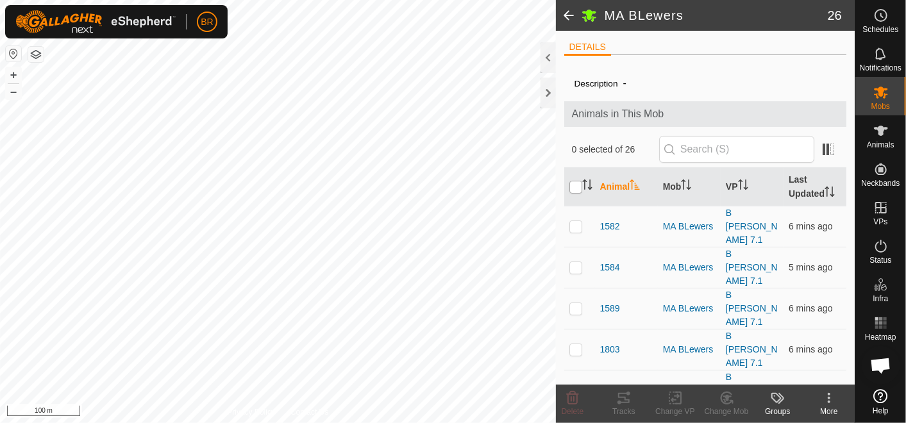
checkbox input "true"
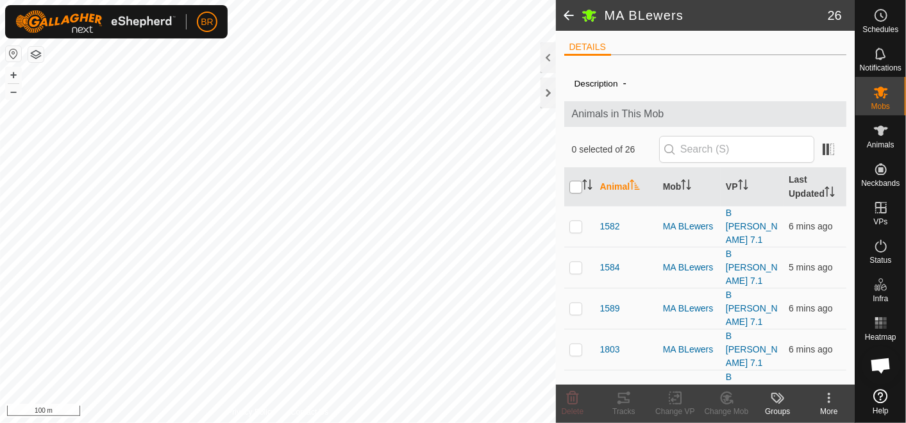
checkbox input "true"
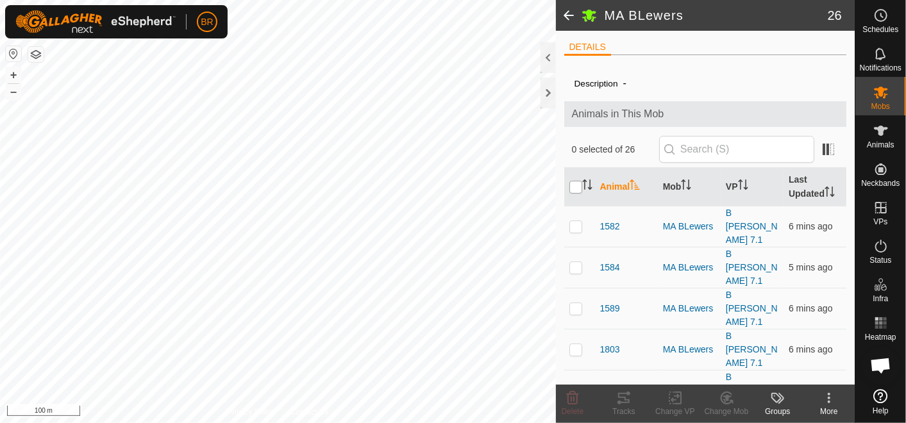
checkbox input "true"
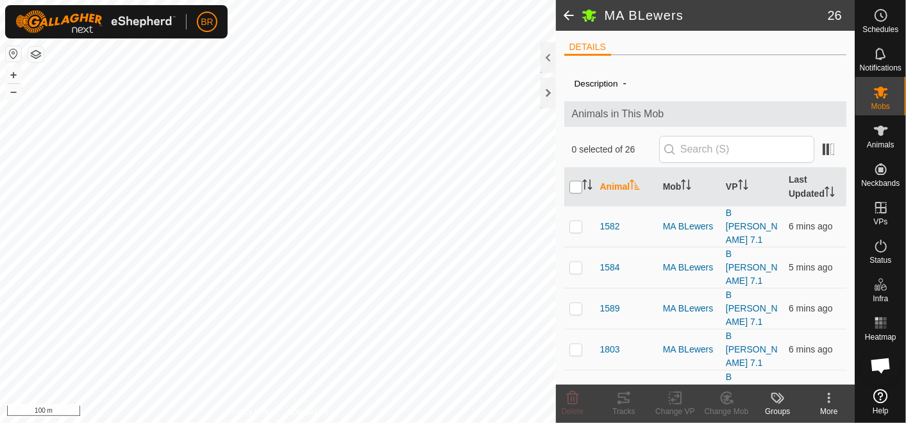
checkbox input "true"
click at [672, 397] on icon at bounding box center [675, 397] width 16 height 15
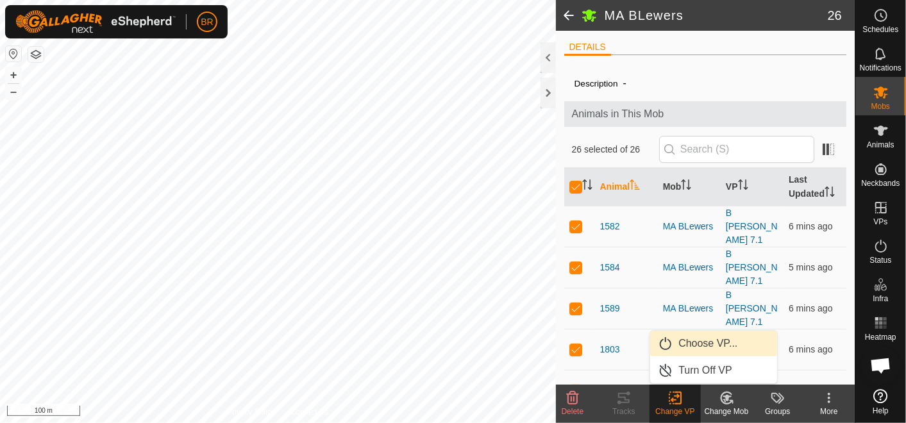
click at [694, 337] on link "Choose VP..." at bounding box center [713, 344] width 127 height 26
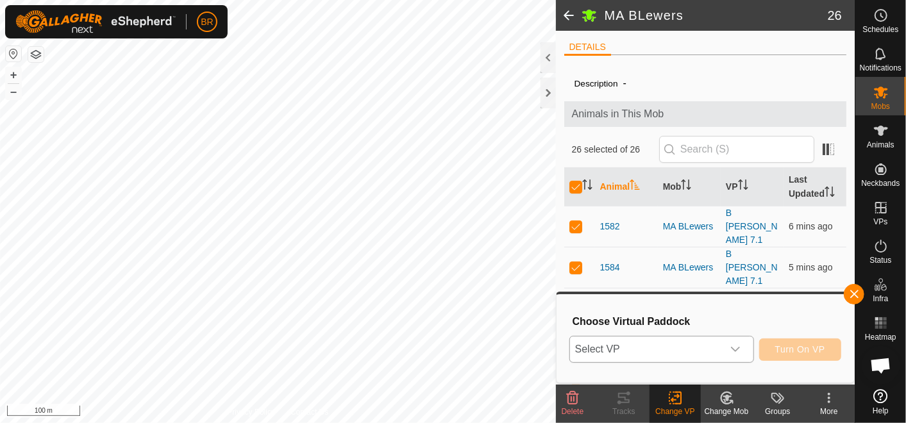
click at [686, 347] on span "Select VP" at bounding box center [646, 350] width 153 height 26
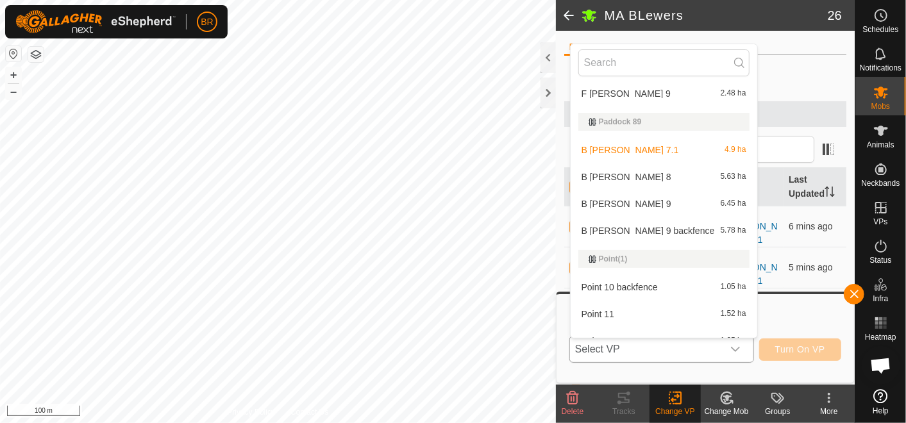
scroll to position [498, 0]
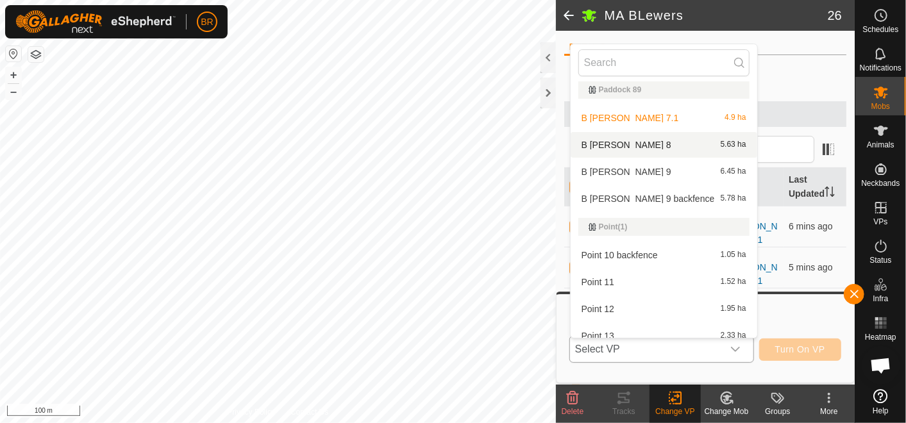
click at [627, 144] on li "B [PERSON_NAME] 8 5.63 ha" at bounding box center [664, 145] width 187 height 26
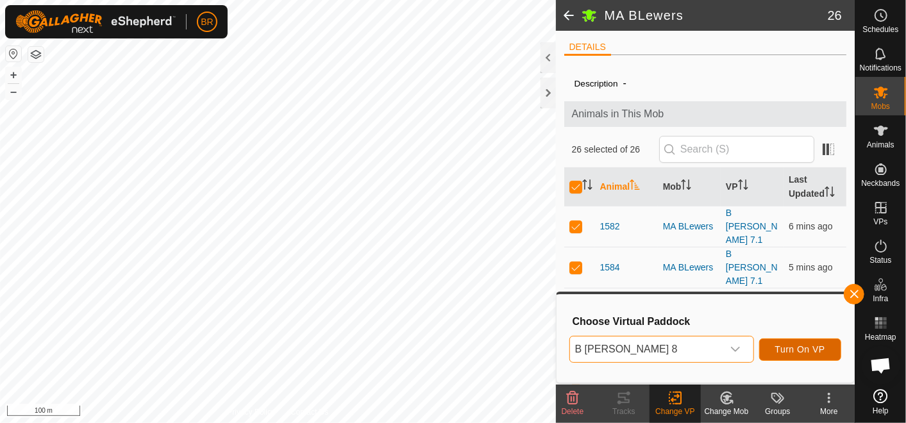
click at [795, 346] on span "Turn On VP" at bounding box center [800, 349] width 50 height 10
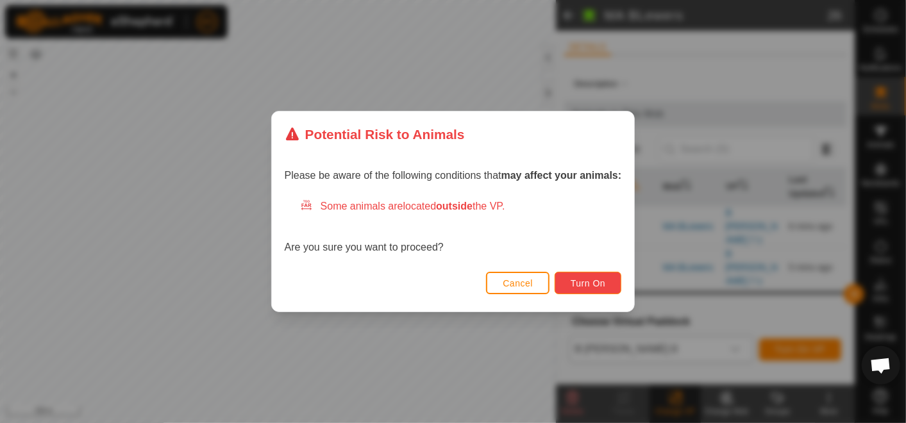
click at [569, 282] on button "Turn On" at bounding box center [588, 283] width 67 height 22
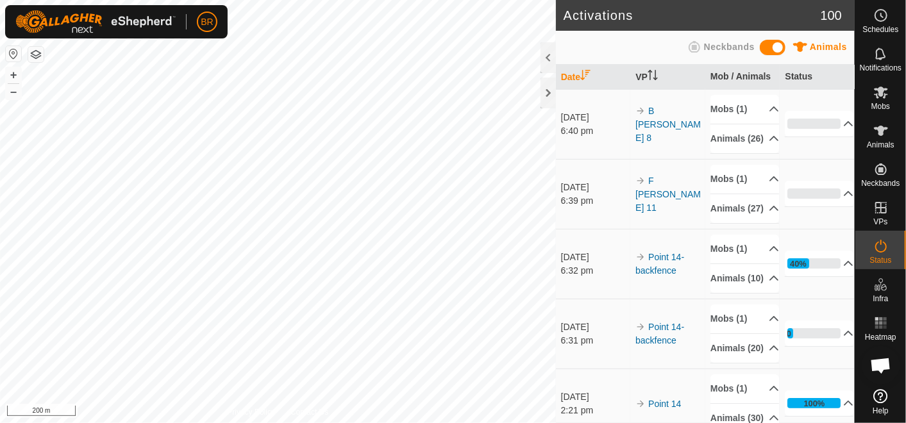
click at [477, 422] on html "BR Schedules Notifications Mobs Animals Neckbands VPs Status Infra Heatmap Help…" at bounding box center [453, 211] width 906 height 423
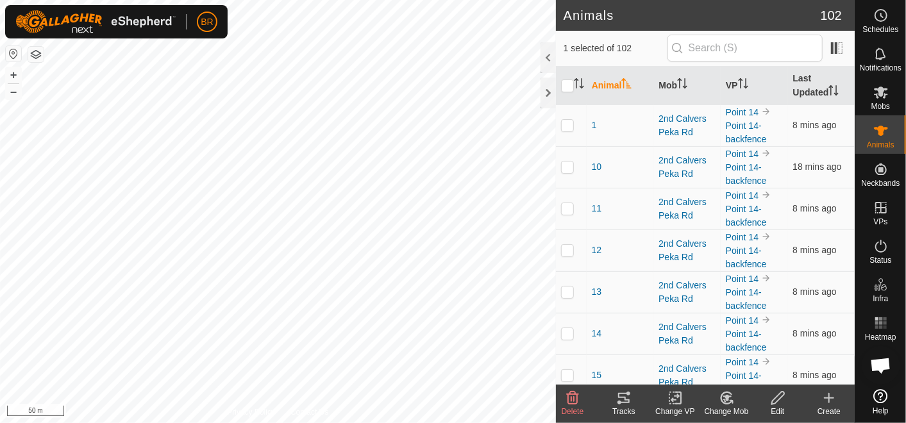
click at [625, 404] on icon at bounding box center [623, 397] width 15 height 15
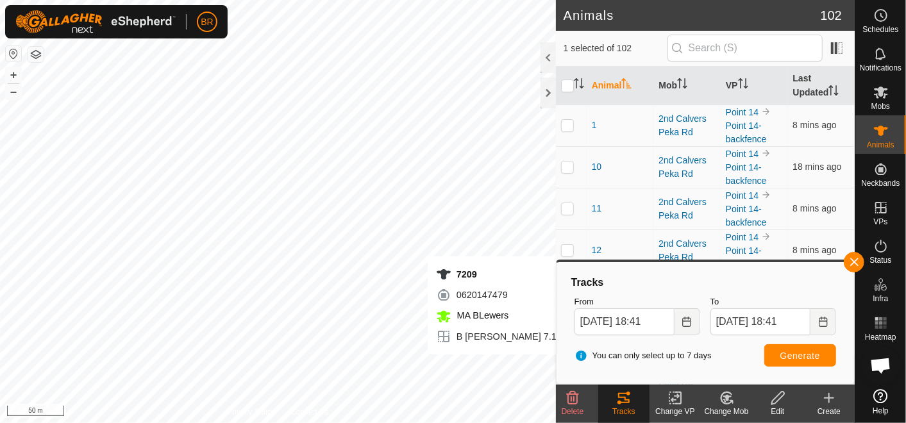
click at [622, 407] on div "Tracks" at bounding box center [623, 412] width 51 height 12
click at [848, 262] on button "button" at bounding box center [854, 262] width 21 height 21
